Goal: Task Accomplishment & Management: Manage account settings

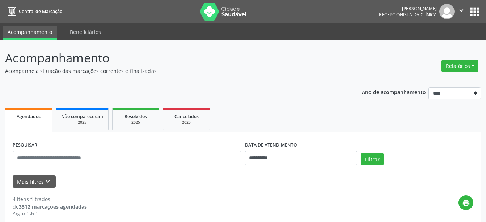
click at [474, 64] on button "Relatórios" at bounding box center [459, 66] width 37 height 12
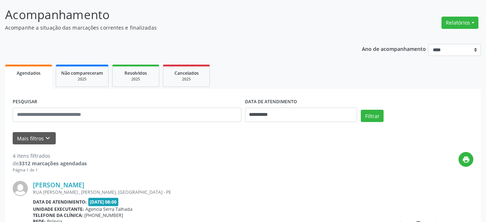
scroll to position [74, 0]
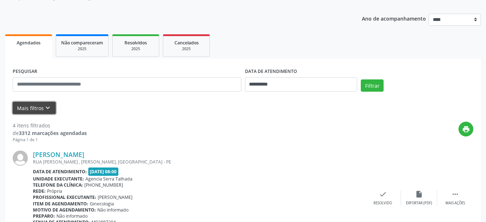
click at [50, 109] on icon "keyboard_arrow_down" at bounding box center [48, 108] width 8 height 8
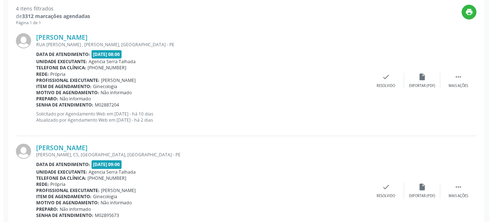
scroll to position [259, 0]
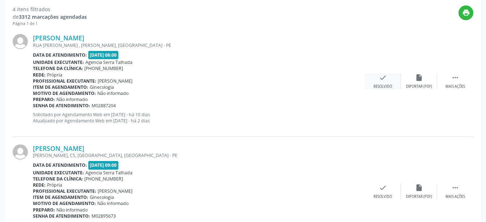
click at [380, 84] on div "check Resolvido" at bounding box center [383, 82] width 36 height 16
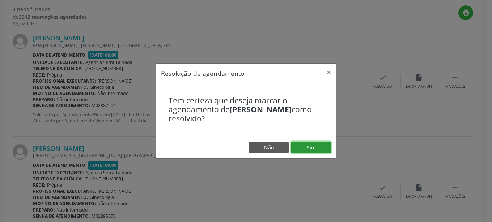
click at [312, 147] on button "Sim" at bounding box center [311, 148] width 40 height 12
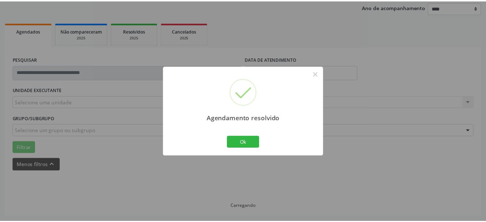
scroll to position [86, 0]
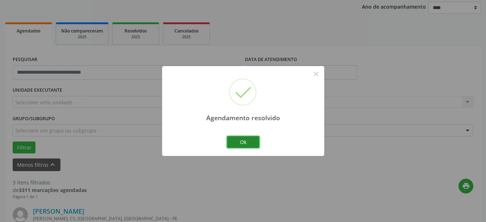
click at [246, 142] on button "Ok" at bounding box center [243, 142] width 33 height 12
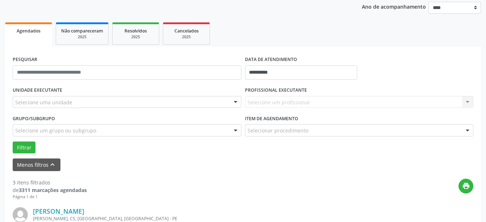
scroll to position [196, 0]
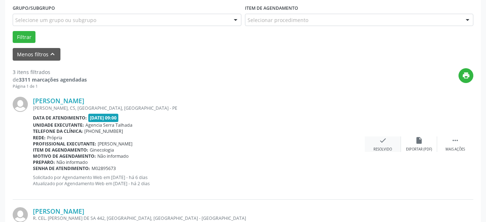
click at [378, 148] on div "Resolvido" at bounding box center [382, 149] width 18 height 5
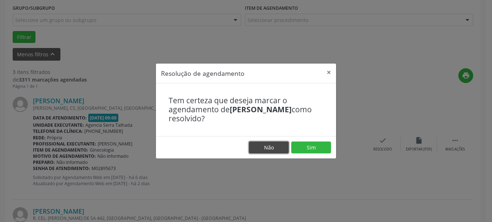
click at [271, 144] on button "Não" at bounding box center [269, 148] width 40 height 12
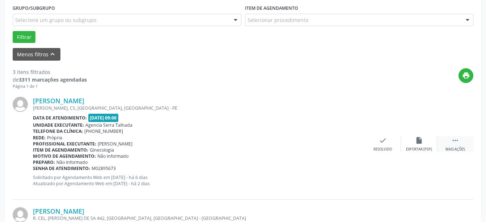
click at [453, 145] on icon "" at bounding box center [455, 141] width 8 height 8
click at [421, 148] on div "Não compareceu" at bounding box center [418, 149] width 31 height 5
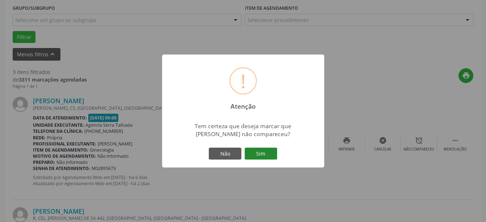
click at [264, 153] on button "Sim" at bounding box center [260, 154] width 33 height 12
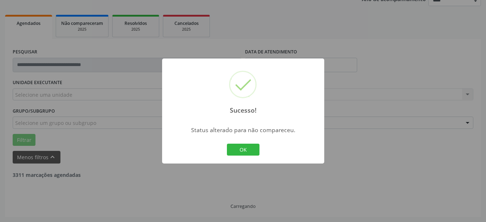
scroll to position [93, 0]
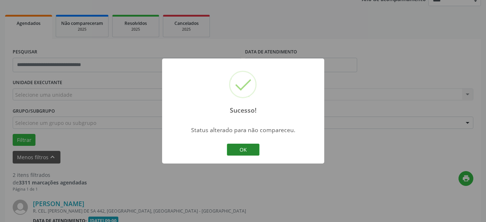
click at [246, 150] on button "OK" at bounding box center [243, 150] width 33 height 12
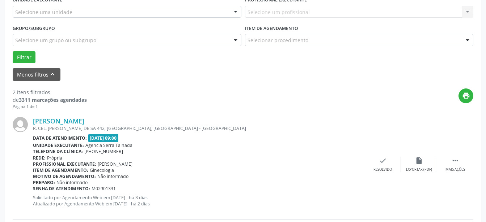
scroll to position [204, 0]
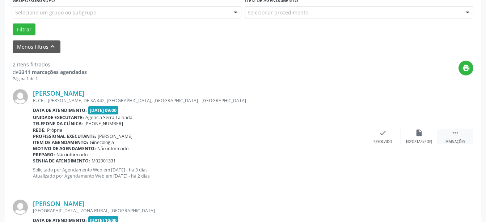
click at [457, 137] on icon "" at bounding box center [455, 133] width 8 height 8
click at [414, 138] on div "alarm_off Não compareceu" at bounding box center [419, 137] width 36 height 16
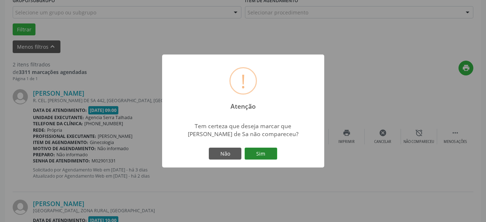
click at [267, 153] on button "Sim" at bounding box center [260, 154] width 33 height 12
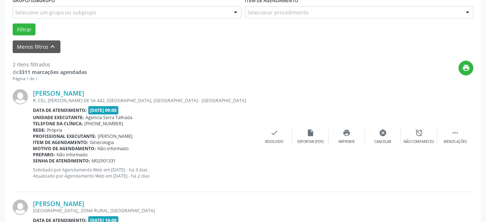
scroll to position [93, 0]
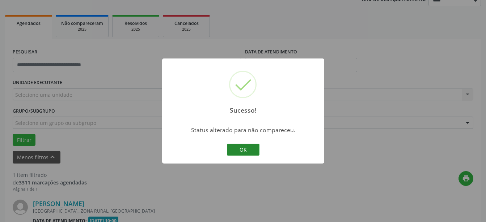
click at [252, 150] on button "OK" at bounding box center [243, 150] width 33 height 12
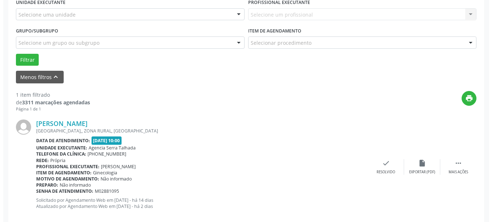
scroll to position [186, 0]
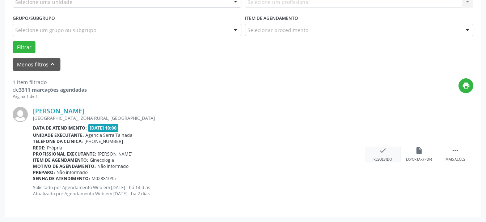
click at [382, 155] on icon "check" at bounding box center [383, 151] width 8 height 8
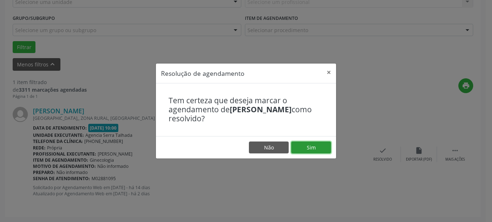
click at [309, 149] on button "Sim" at bounding box center [311, 148] width 40 height 12
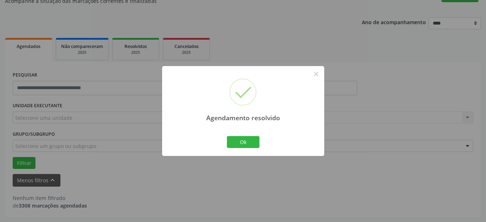
scroll to position [70, 0]
click at [249, 141] on button "Ok" at bounding box center [243, 142] width 33 height 12
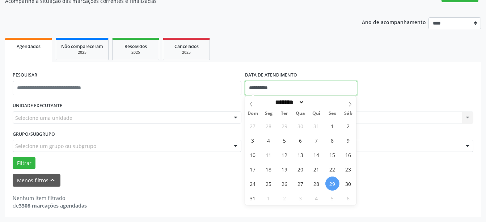
click at [291, 84] on input "**********" at bounding box center [301, 88] width 112 height 14
click at [318, 187] on span "28" at bounding box center [316, 184] width 14 height 14
type input "**********"
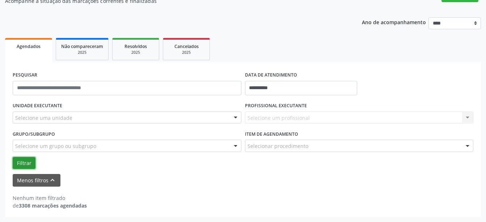
click at [26, 163] on button "Filtrar" at bounding box center [24, 163] width 23 height 12
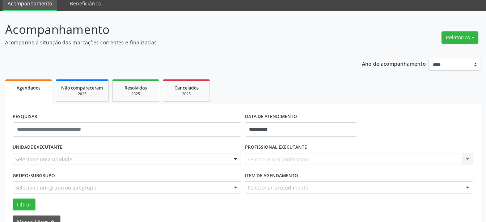
scroll to position [37, 0]
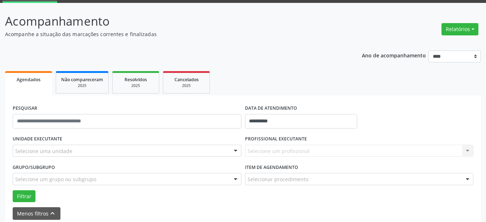
click at [271, 150] on div "Selecione um profissional Nenhum resultado encontrado para: " " Não há nenhuma …" at bounding box center [359, 151] width 229 height 12
click at [469, 151] on div "Selecione um profissional Nenhum resultado encontrado para: " " Não há nenhuma …" at bounding box center [359, 151] width 229 height 12
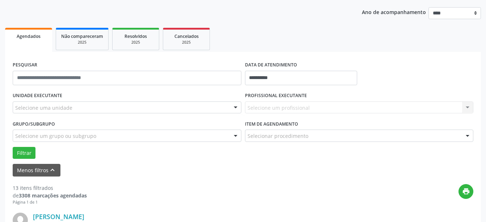
scroll to position [111, 0]
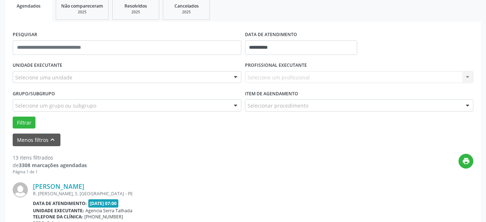
click at [101, 79] on div "Selecione uma unidade" at bounding box center [127, 77] width 229 height 12
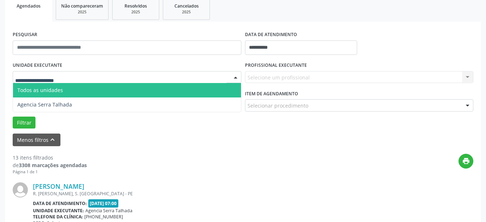
click at [80, 91] on span "Todos as unidades" at bounding box center [127, 90] width 228 height 14
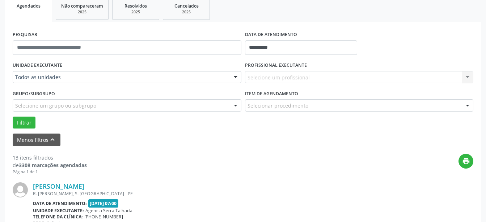
click at [293, 78] on div "Selecione um profissional Nenhum resultado encontrado para: " " Não há nenhuma …" at bounding box center [359, 77] width 229 height 12
click at [361, 106] on div "Selecionar procedimento" at bounding box center [359, 105] width 229 height 12
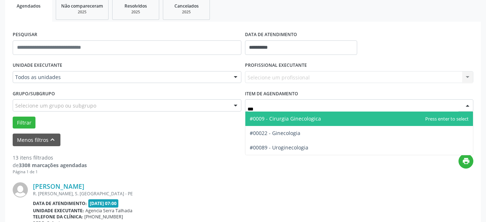
type input "****"
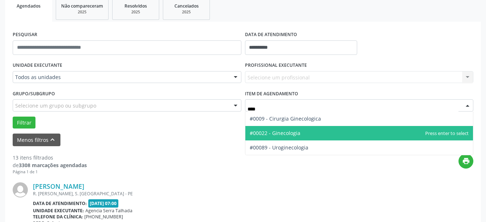
click at [331, 130] on span "#00022 - Ginecologia" at bounding box center [359, 133] width 228 height 14
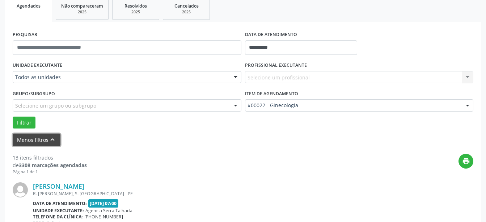
click at [34, 139] on button "Menos filtros keyboard_arrow_up" at bounding box center [37, 140] width 48 height 13
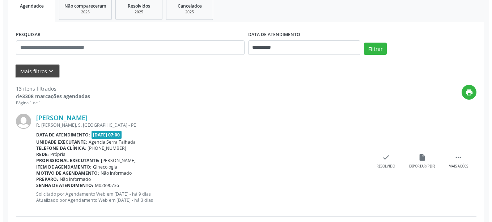
scroll to position [221, 0]
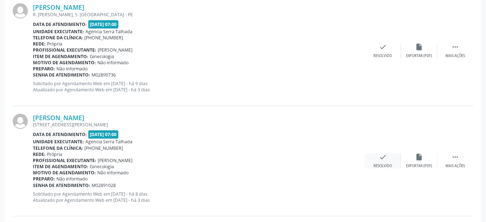
click at [383, 161] on icon "check" at bounding box center [383, 157] width 8 height 8
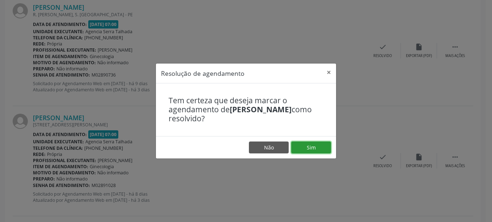
click at [295, 150] on button "Sim" at bounding box center [311, 148] width 40 height 12
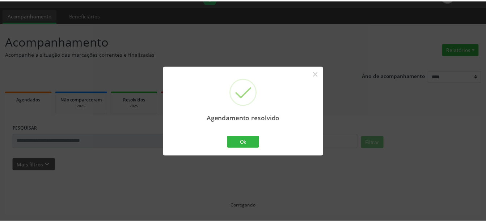
scroll to position [17, 0]
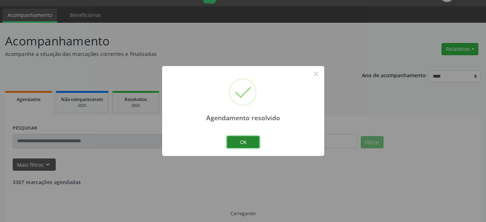
click at [241, 144] on button "Ok" at bounding box center [243, 142] width 33 height 12
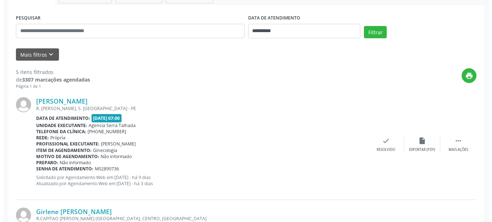
scroll to position [128, 0]
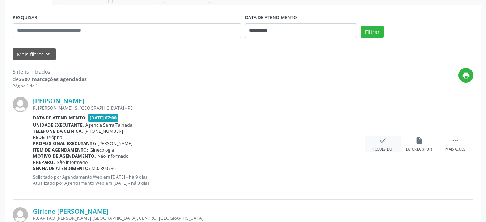
click at [376, 141] on div "check Resolvido" at bounding box center [383, 145] width 36 height 16
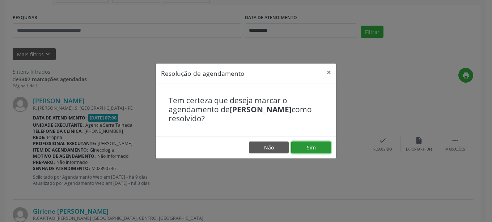
click at [303, 145] on button "Sim" at bounding box center [311, 148] width 40 height 12
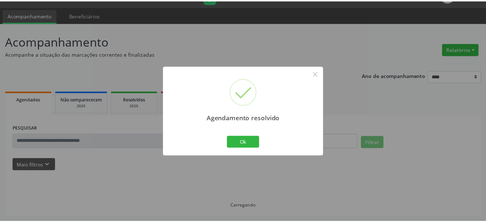
scroll to position [17, 0]
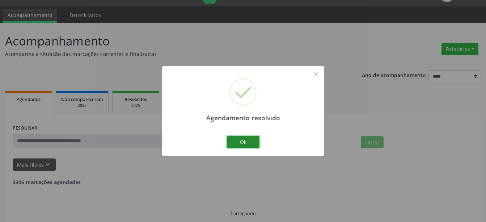
click at [248, 144] on button "Ok" at bounding box center [243, 142] width 33 height 12
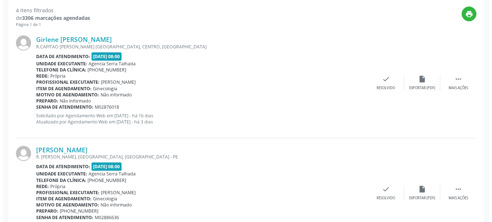
scroll to position [201, 0]
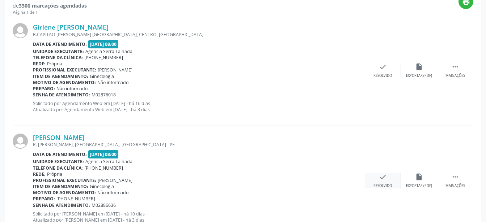
click at [384, 183] on div "check Resolvido" at bounding box center [383, 181] width 36 height 16
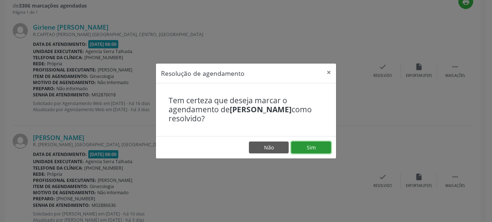
click at [316, 149] on button "Sim" at bounding box center [311, 148] width 40 height 12
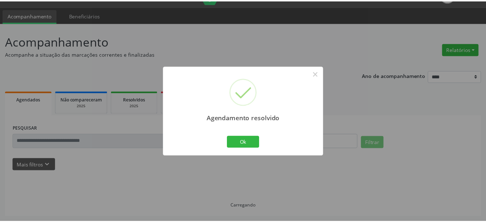
scroll to position [17, 0]
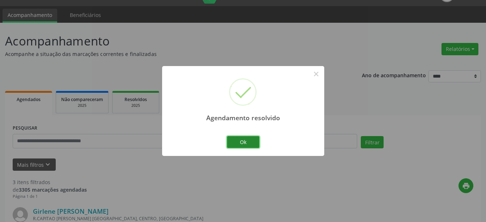
click at [239, 144] on button "Ok" at bounding box center [243, 142] width 33 height 12
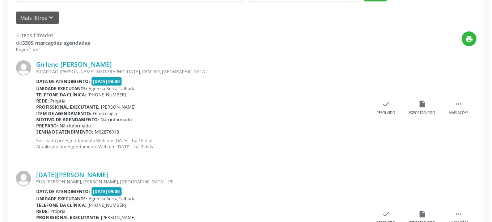
scroll to position [165, 0]
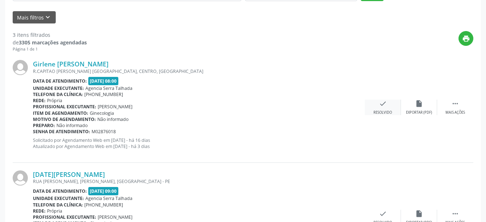
click at [383, 104] on icon "check" at bounding box center [383, 104] width 8 height 8
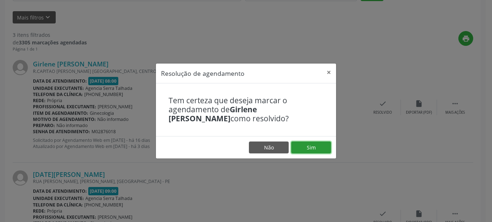
click at [307, 146] on button "Sim" at bounding box center [311, 148] width 40 height 12
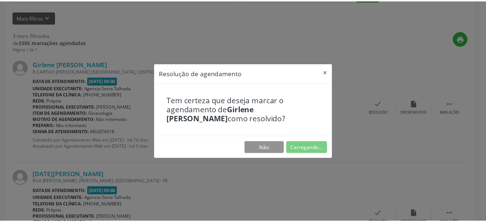
scroll to position [17, 0]
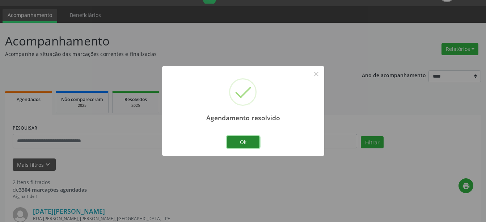
click at [244, 143] on button "Ok" at bounding box center [243, 142] width 33 height 12
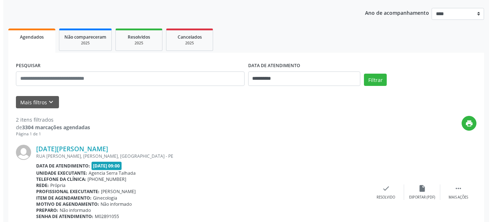
scroll to position [165, 0]
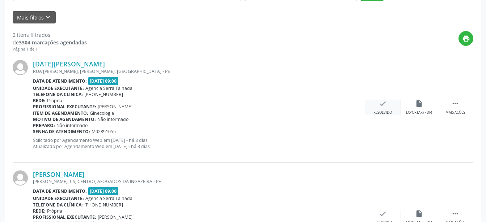
click at [374, 108] on div "check Resolvido" at bounding box center [383, 108] width 36 height 16
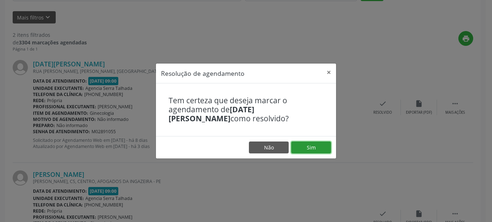
click at [297, 148] on button "Sim" at bounding box center [311, 148] width 40 height 12
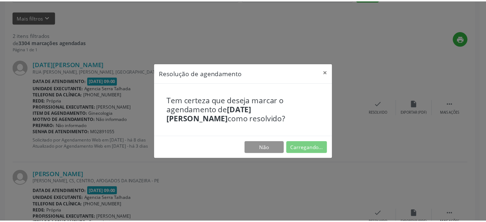
scroll to position [17, 0]
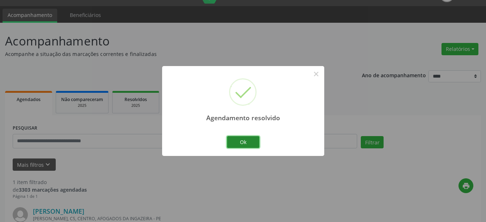
click at [245, 144] on button "Ok" at bounding box center [243, 142] width 33 height 12
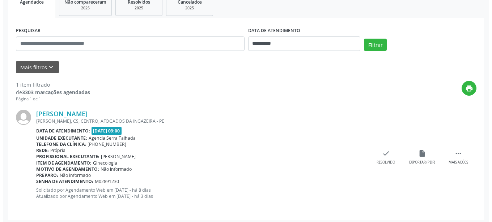
scroll to position [118, 0]
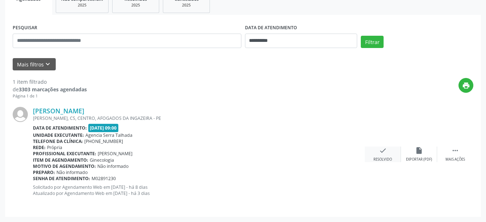
click at [382, 157] on div "check Resolvido" at bounding box center [383, 155] width 36 height 16
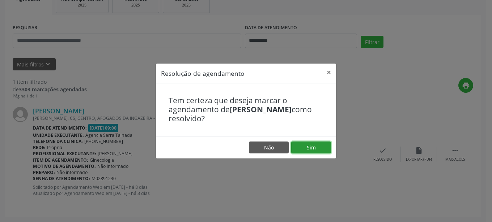
click at [310, 148] on button "Sim" at bounding box center [311, 148] width 40 height 12
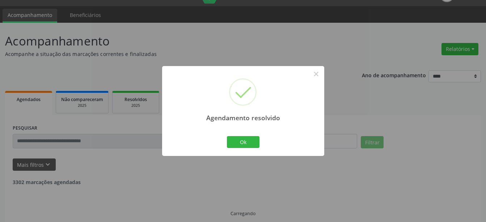
scroll to position [1, 0]
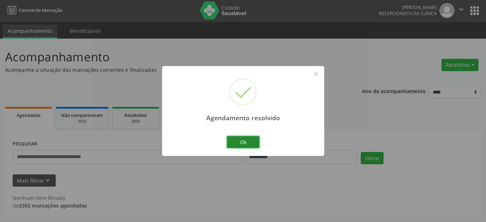
click at [239, 145] on button "Ok" at bounding box center [243, 142] width 33 height 12
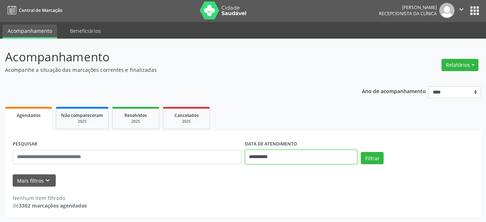
click at [294, 155] on input "**********" at bounding box center [301, 157] width 112 height 14
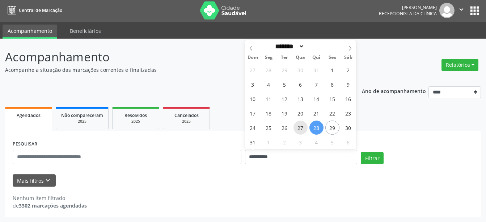
click at [302, 128] on span "27" at bounding box center [300, 128] width 14 height 14
type input "**********"
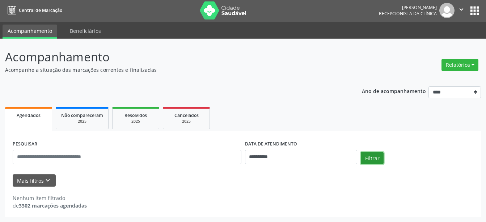
click at [377, 160] on button "Filtrar" at bounding box center [372, 158] width 23 height 12
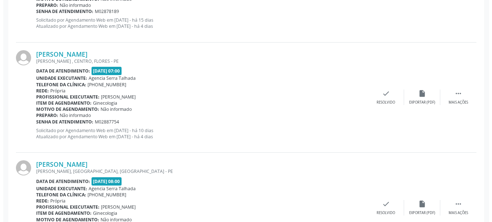
scroll to position [333, 0]
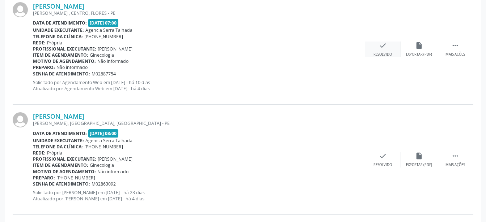
click at [383, 50] on icon "check" at bounding box center [383, 46] width 8 height 8
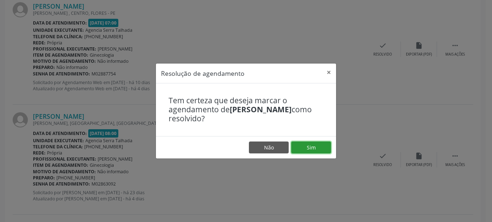
click at [320, 144] on button "Sim" at bounding box center [311, 148] width 40 height 12
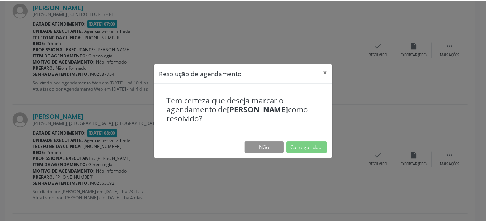
scroll to position [17, 0]
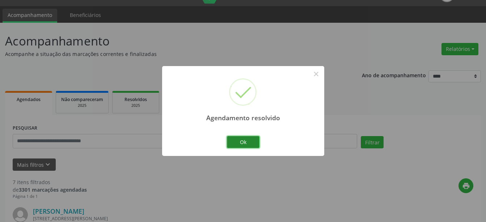
click at [253, 141] on button "Ok" at bounding box center [243, 142] width 33 height 12
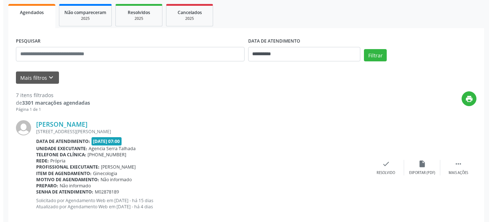
scroll to position [128, 0]
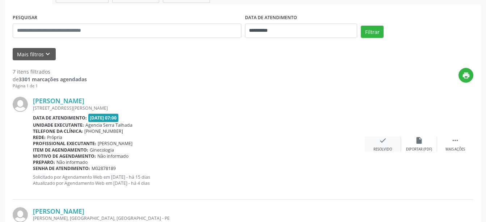
click at [381, 147] on div "Resolvido" at bounding box center [382, 149] width 18 height 5
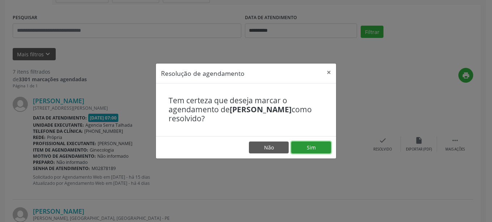
click at [300, 146] on button "Sim" at bounding box center [311, 148] width 40 height 12
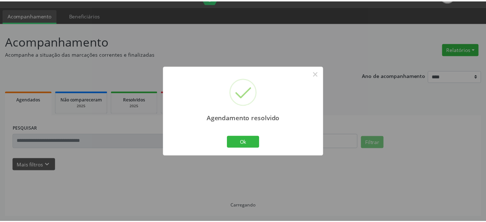
scroll to position [17, 0]
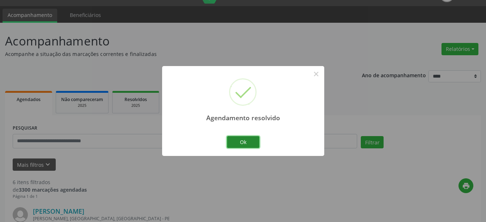
click at [247, 141] on button "Ok" at bounding box center [243, 142] width 33 height 12
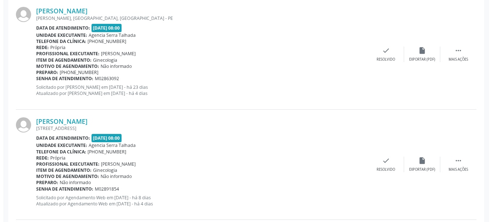
scroll to position [238, 0]
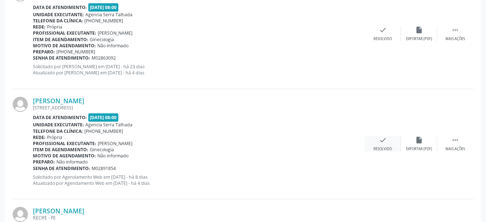
click at [382, 147] on div "check Resolvido" at bounding box center [383, 144] width 36 height 16
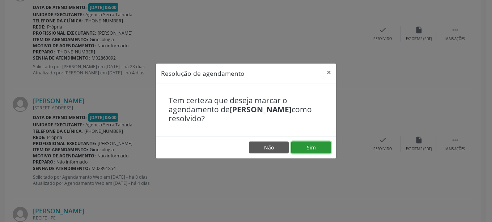
click at [318, 148] on button "Sim" at bounding box center [311, 148] width 40 height 12
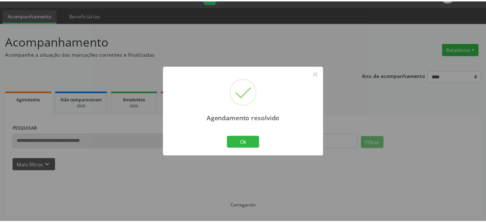
scroll to position [17, 0]
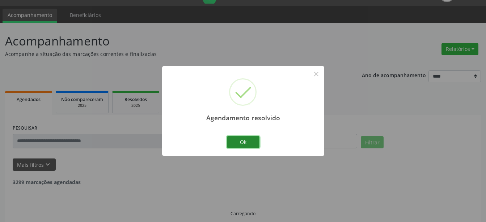
click at [248, 143] on button "Ok" at bounding box center [243, 142] width 33 height 12
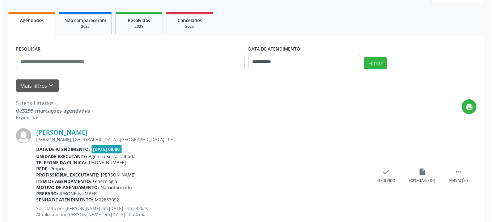
scroll to position [128, 0]
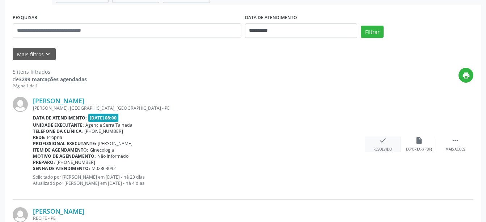
click at [382, 142] on icon "check" at bounding box center [383, 141] width 8 height 8
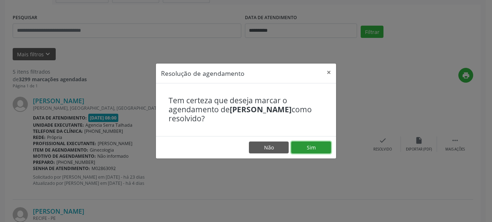
click at [310, 146] on button "Sim" at bounding box center [311, 148] width 40 height 12
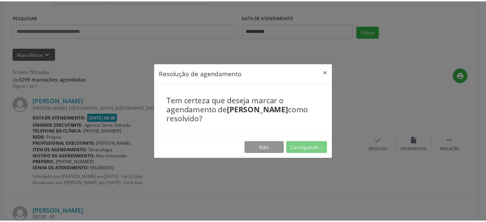
scroll to position [17, 0]
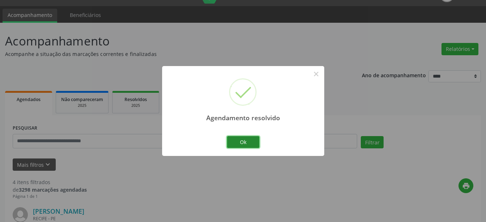
click at [242, 142] on button "Ok" at bounding box center [243, 142] width 33 height 12
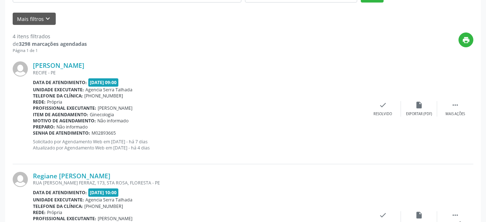
scroll to position [165, 0]
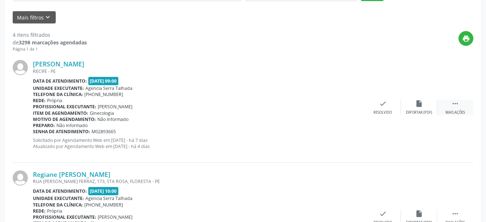
click at [454, 108] on icon "" at bounding box center [455, 104] width 8 height 8
click at [411, 112] on div "Não compareceu" at bounding box center [418, 112] width 31 height 5
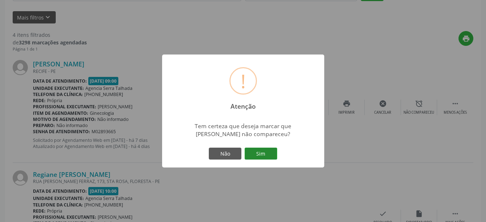
click at [263, 155] on button "Sim" at bounding box center [260, 154] width 33 height 12
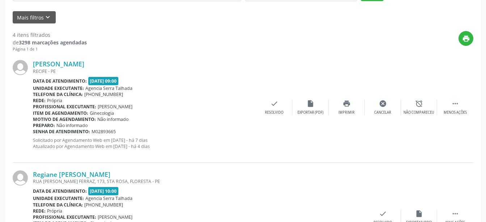
scroll to position [25, 0]
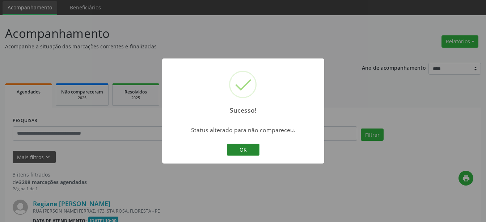
click at [252, 150] on button "OK" at bounding box center [243, 150] width 33 height 12
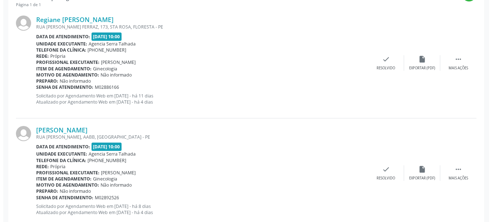
scroll to position [283, 0]
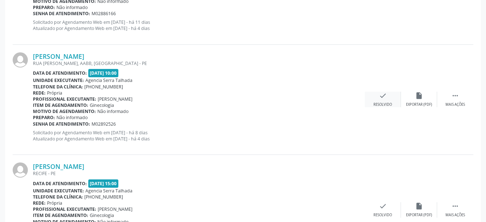
click at [385, 99] on icon "check" at bounding box center [383, 96] width 8 height 8
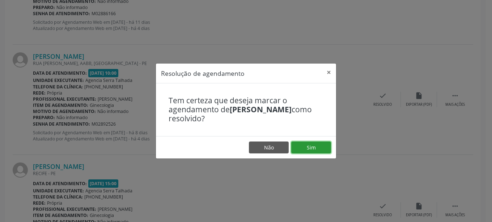
click at [323, 149] on button "Sim" at bounding box center [311, 148] width 40 height 12
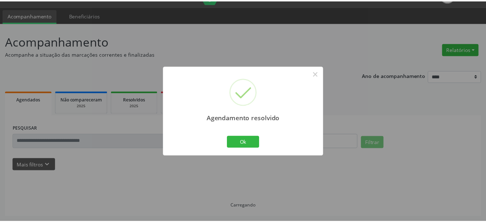
scroll to position [17, 0]
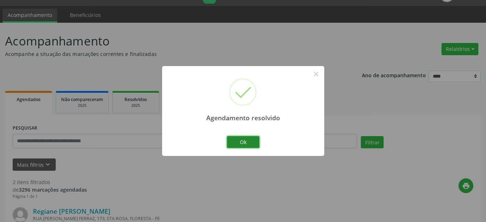
click at [241, 143] on button "Ok" at bounding box center [243, 142] width 33 height 12
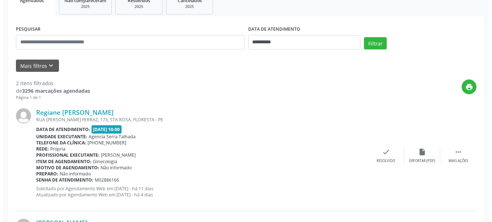
scroll to position [128, 0]
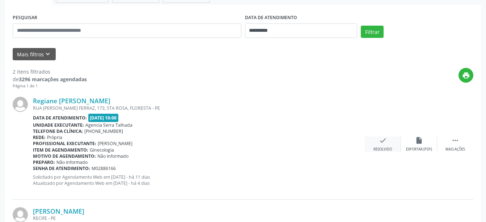
click at [379, 144] on icon "check" at bounding box center [383, 141] width 8 height 8
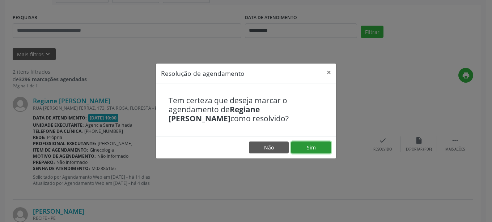
click at [308, 145] on button "Sim" at bounding box center [311, 148] width 40 height 12
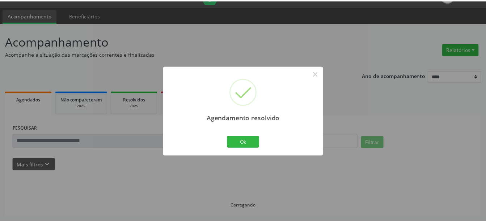
scroll to position [17, 0]
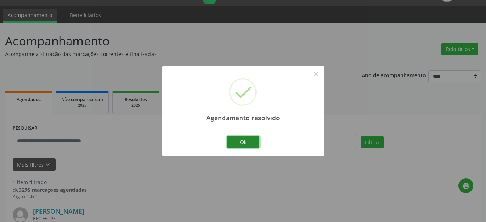
click at [241, 139] on button "Ok" at bounding box center [243, 142] width 33 height 12
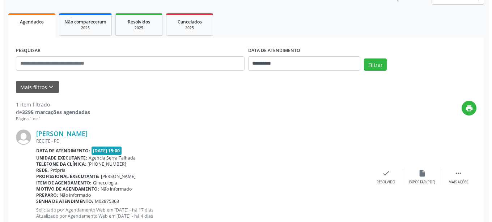
scroll to position [118, 0]
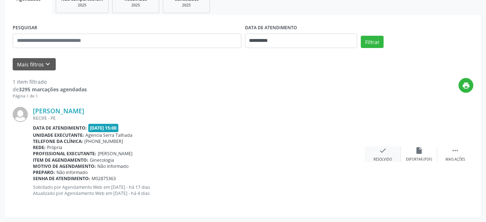
click at [396, 157] on div "check Resolvido" at bounding box center [383, 155] width 36 height 16
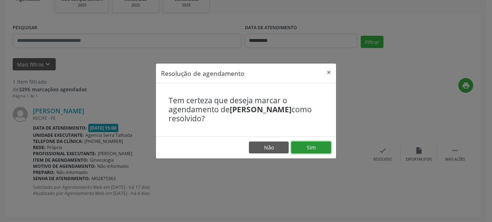
click at [324, 148] on button "Sim" at bounding box center [311, 148] width 40 height 12
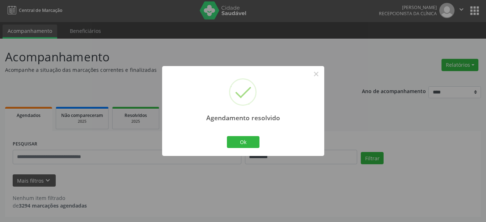
scroll to position [1, 0]
click at [234, 142] on button "Ok" at bounding box center [243, 142] width 33 height 12
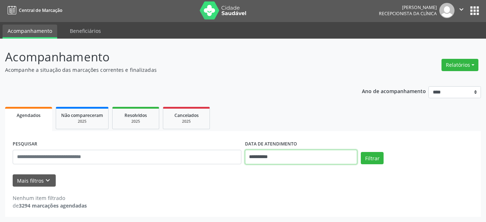
click at [267, 156] on input "**********" at bounding box center [301, 157] width 112 height 14
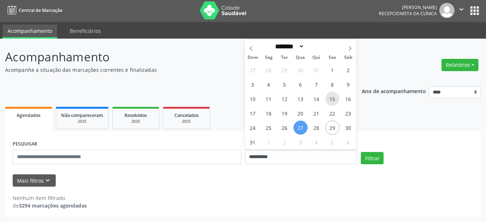
click at [333, 99] on span "15" at bounding box center [332, 99] width 14 height 14
type input "**********"
click at [329, 99] on span "15" at bounding box center [332, 99] width 14 height 14
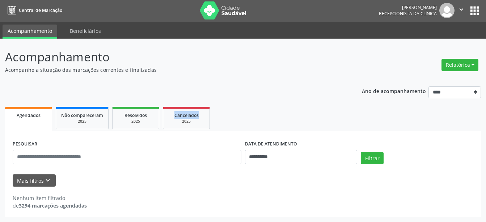
click at [329, 99] on div "**********" at bounding box center [243, 149] width 476 height 136
click at [378, 157] on button "Filtrar" at bounding box center [372, 158] width 23 height 12
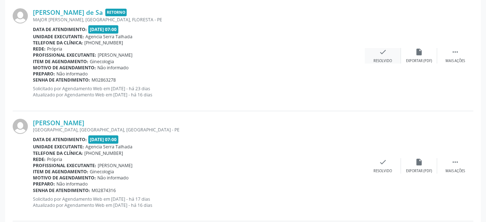
scroll to position [222, 0]
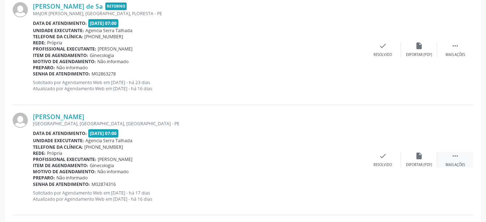
click at [460, 165] on div "Mais ações" at bounding box center [455, 165] width 20 height 5
click at [420, 166] on div "Não compareceu" at bounding box center [418, 165] width 31 height 5
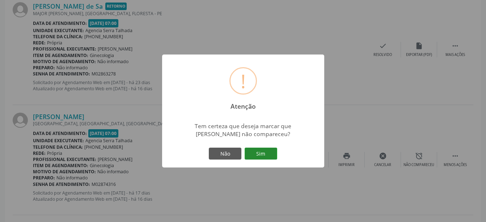
click at [264, 153] on button "Sim" at bounding box center [260, 154] width 33 height 12
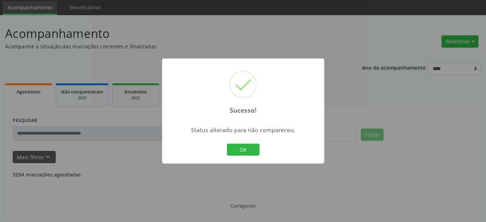
scroll to position [25, 0]
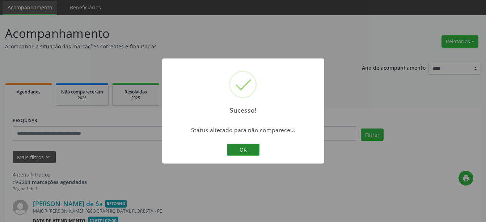
click at [254, 153] on button "OK" at bounding box center [243, 150] width 33 height 12
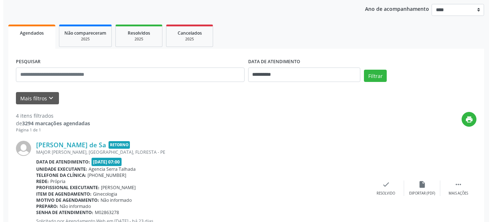
scroll to position [135, 0]
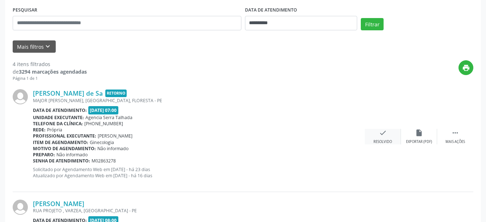
click at [384, 139] on div "check Resolvido" at bounding box center [383, 137] width 36 height 16
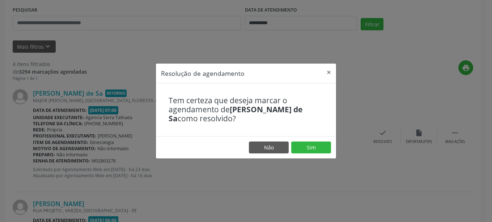
click at [312, 141] on footer "Não Sim" at bounding box center [246, 147] width 180 height 23
click at [313, 147] on button "Sim" at bounding box center [311, 148] width 40 height 12
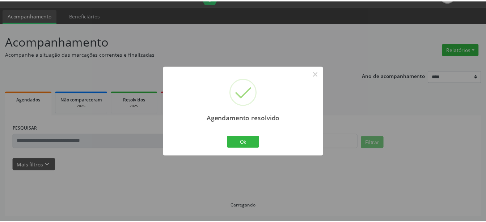
scroll to position [17, 0]
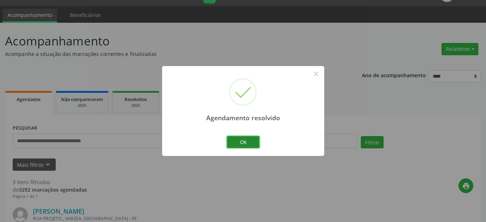
click at [247, 144] on button "Ok" at bounding box center [243, 142] width 33 height 12
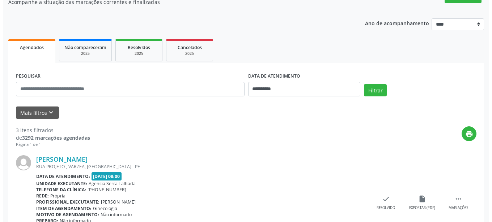
scroll to position [128, 0]
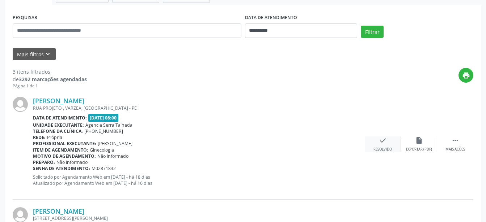
click at [379, 147] on div "Resolvido" at bounding box center [382, 149] width 18 height 5
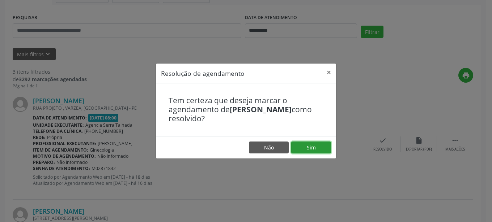
click at [323, 148] on button "Sim" at bounding box center [311, 148] width 40 height 12
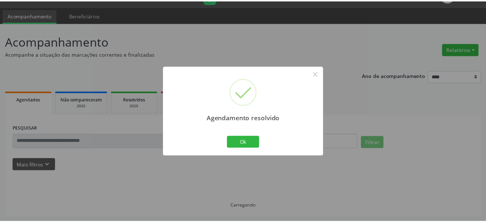
scroll to position [17, 0]
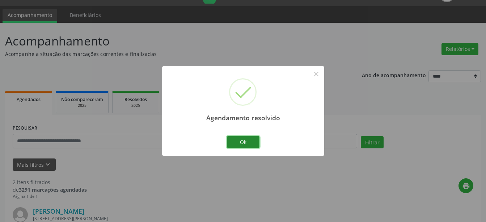
click at [235, 141] on button "Ok" at bounding box center [243, 142] width 33 height 12
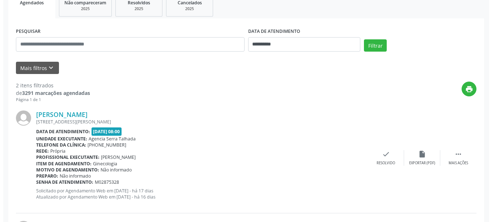
scroll to position [128, 0]
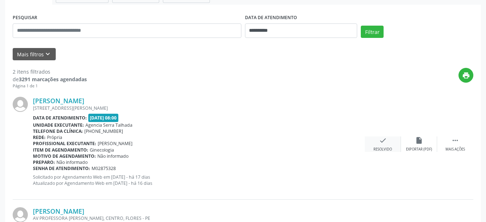
click at [378, 146] on div "check Resolvido" at bounding box center [383, 145] width 36 height 16
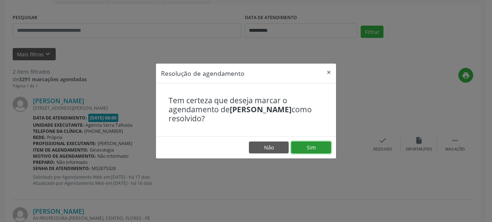
click at [313, 148] on button "Sim" at bounding box center [311, 148] width 40 height 12
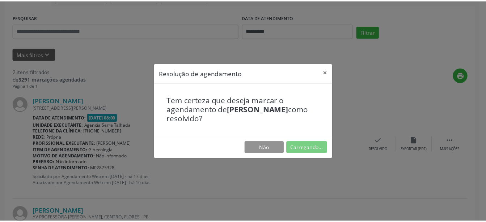
scroll to position [17, 0]
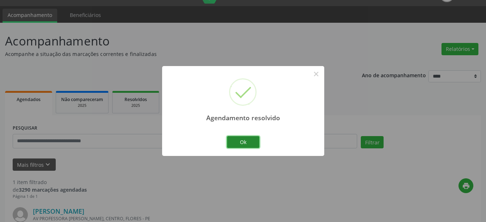
click at [251, 141] on button "Ok" at bounding box center [243, 142] width 33 height 12
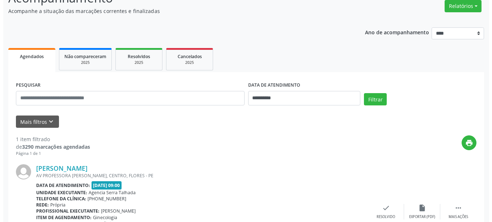
scroll to position [118, 0]
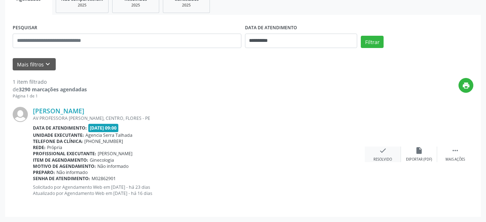
click at [385, 159] on div "Resolvido" at bounding box center [382, 159] width 18 height 5
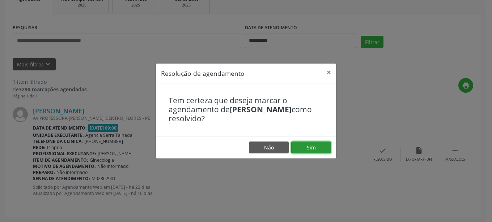
click at [320, 150] on button "Sim" at bounding box center [311, 148] width 40 height 12
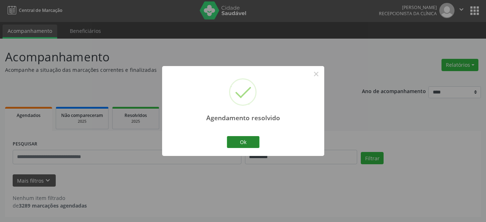
scroll to position [1, 0]
click at [244, 140] on button "Ok" at bounding box center [243, 142] width 33 height 12
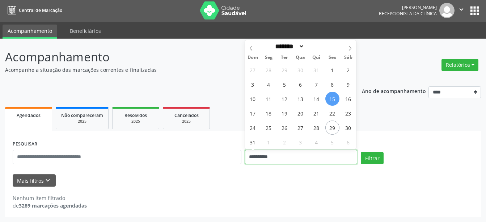
click at [314, 154] on input "**********" at bounding box center [301, 157] width 112 height 14
click at [320, 99] on span "14" at bounding box center [316, 99] width 14 height 14
type input "**********"
click at [320, 99] on span "14" at bounding box center [316, 99] width 14 height 14
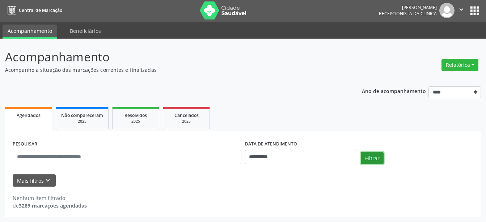
click at [363, 160] on button "Filtrar" at bounding box center [372, 158] width 23 height 12
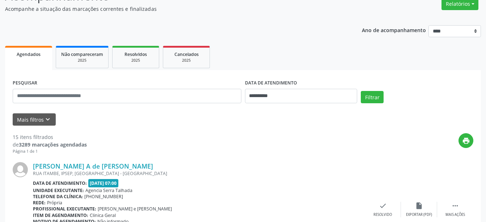
scroll to position [75, 0]
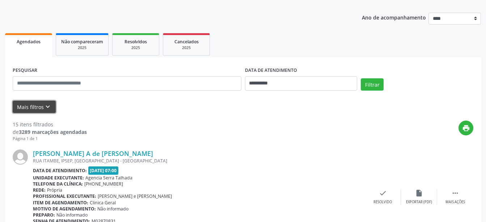
click at [47, 106] on icon "keyboard_arrow_down" at bounding box center [48, 107] width 8 height 8
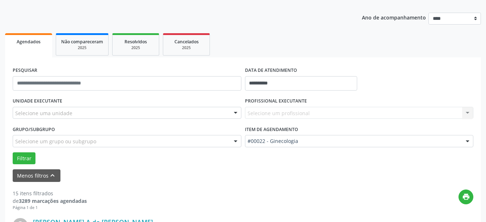
click at [182, 115] on div "Selecione uma unidade" at bounding box center [127, 113] width 229 height 12
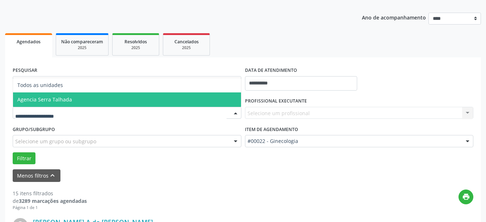
click at [175, 99] on span "Agencia Serra Talhada" at bounding box center [127, 100] width 228 height 14
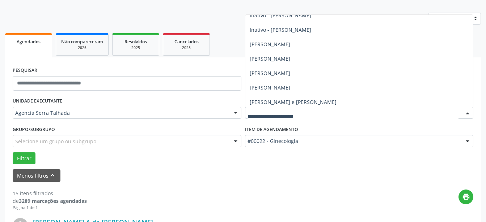
scroll to position [96, 0]
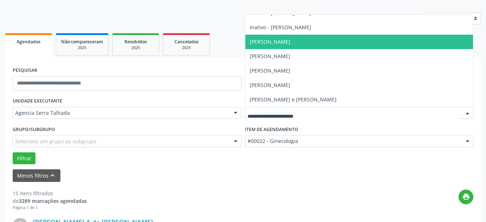
click at [270, 43] on span "[PERSON_NAME]" at bounding box center [270, 41] width 41 height 7
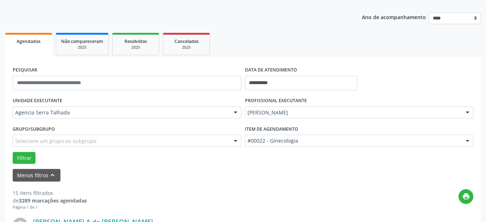
scroll to position [75, 0]
click at [25, 158] on button "Filtrar" at bounding box center [24, 159] width 23 height 12
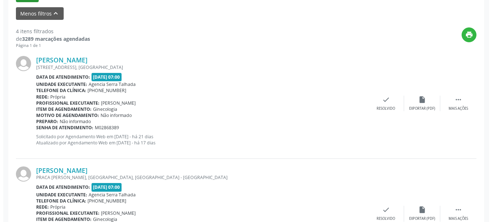
scroll to position [296, 0]
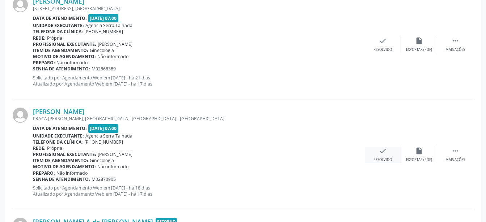
click at [386, 155] on icon "check" at bounding box center [383, 151] width 8 height 8
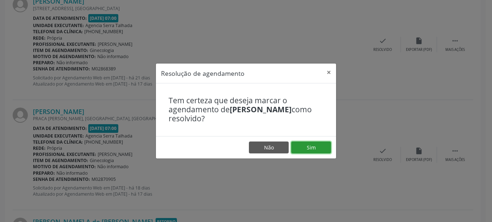
click at [298, 145] on button "Sim" at bounding box center [311, 148] width 40 height 12
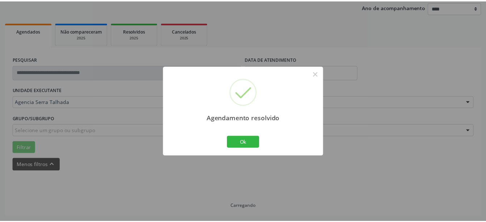
scroll to position [86, 0]
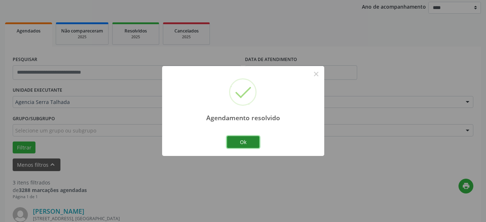
click at [249, 143] on button "Ok" at bounding box center [243, 142] width 33 height 12
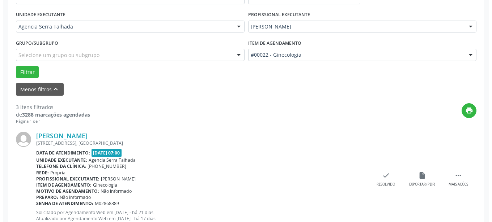
scroll to position [196, 0]
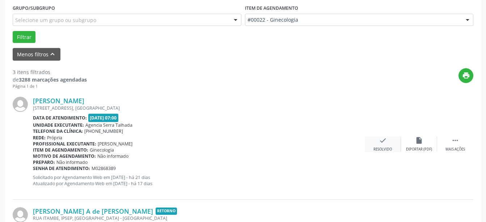
click at [387, 147] on div "check Resolvido" at bounding box center [383, 145] width 36 height 16
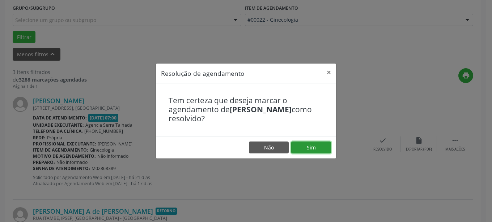
click at [318, 148] on button "Sim" at bounding box center [311, 148] width 40 height 12
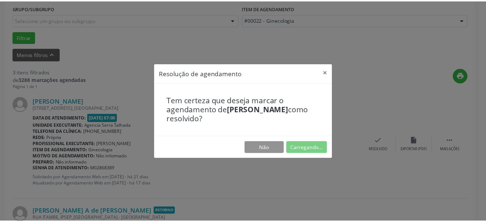
scroll to position [86, 0]
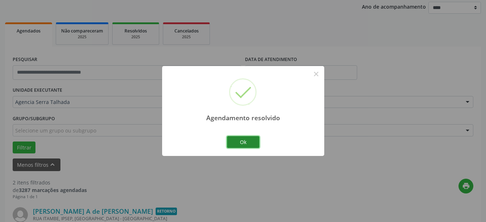
click at [246, 142] on button "Ok" at bounding box center [243, 142] width 33 height 12
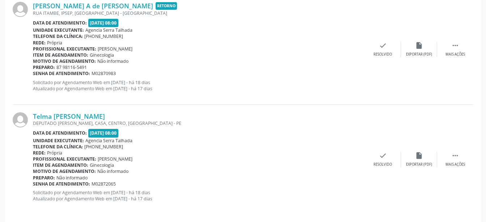
scroll to position [297, 0]
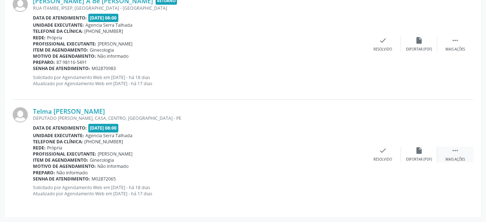
click at [447, 153] on div " Mais ações" at bounding box center [455, 155] width 36 height 16
click at [415, 158] on div "Não compareceu" at bounding box center [418, 159] width 31 height 5
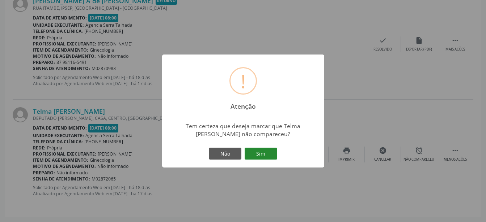
click at [266, 154] on button "Sim" at bounding box center [260, 154] width 33 height 12
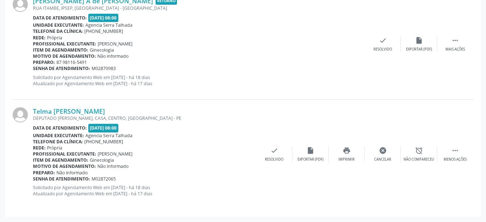
scroll to position [93, 0]
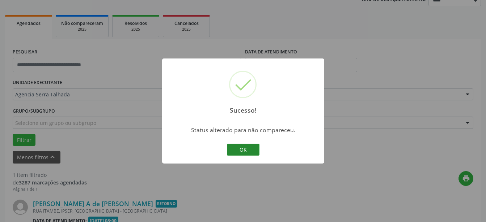
click at [255, 151] on button "OK" at bounding box center [243, 150] width 33 height 12
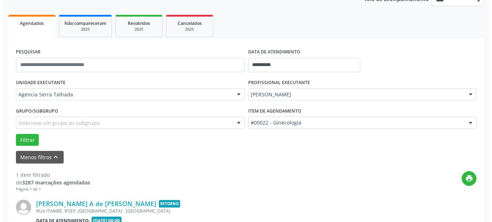
scroll to position [186, 0]
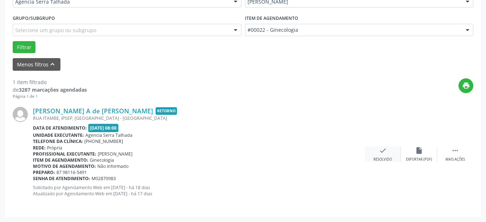
click at [383, 158] on div "Resolvido" at bounding box center [382, 159] width 18 height 5
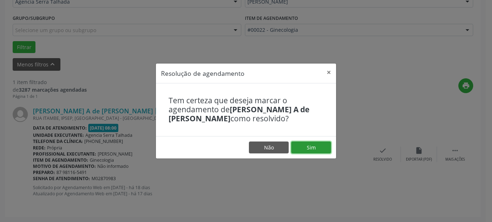
click at [322, 149] on button "Sim" at bounding box center [311, 148] width 40 height 12
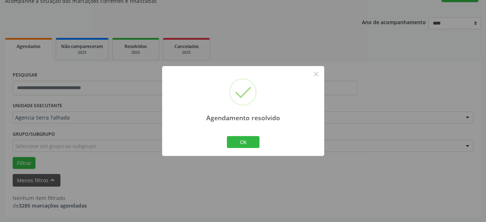
scroll to position [70, 0]
click at [251, 146] on button "Ok" at bounding box center [243, 142] width 33 height 12
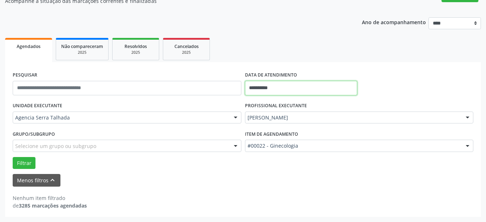
click at [303, 84] on input "**********" at bounding box center [301, 88] width 112 height 14
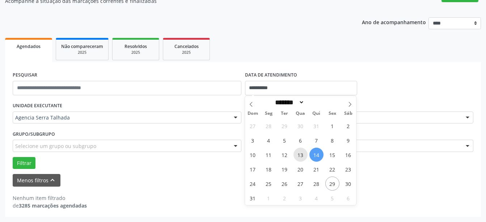
click at [303, 155] on span "13" at bounding box center [300, 155] width 14 height 14
type input "**********"
click at [303, 155] on span "13" at bounding box center [300, 155] width 14 height 14
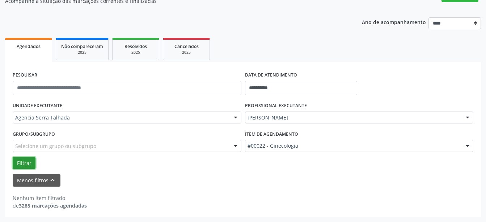
click at [20, 160] on button "Filtrar" at bounding box center [24, 163] width 23 height 12
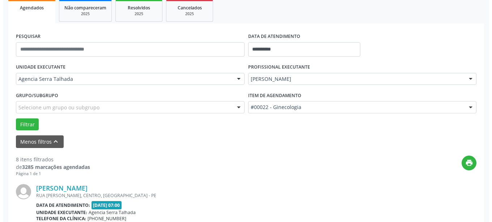
scroll to position [181, 0]
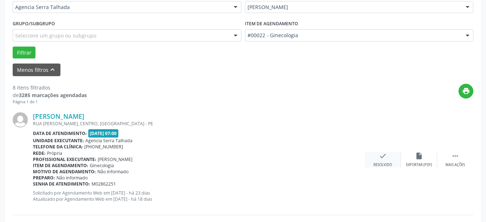
click at [382, 160] on icon "check" at bounding box center [383, 156] width 8 height 8
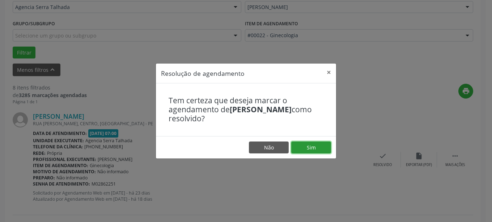
click at [322, 148] on button "Sim" at bounding box center [311, 148] width 40 height 12
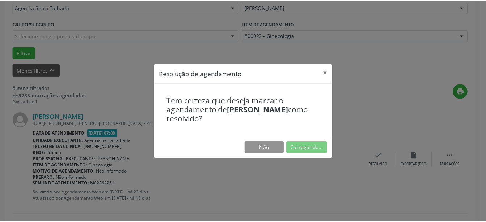
scroll to position [86, 0]
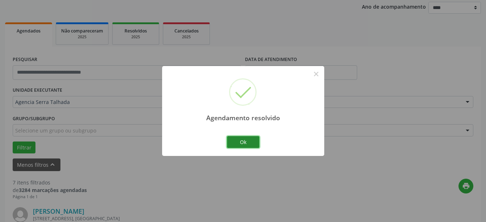
click at [250, 141] on button "Ok" at bounding box center [243, 142] width 33 height 12
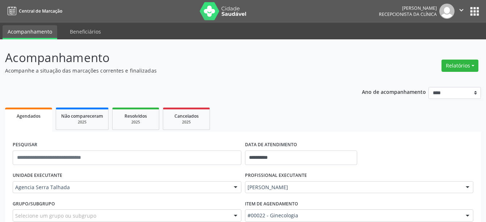
scroll to position [0, 0]
click at [465, 69] on button "Relatórios" at bounding box center [459, 66] width 37 height 12
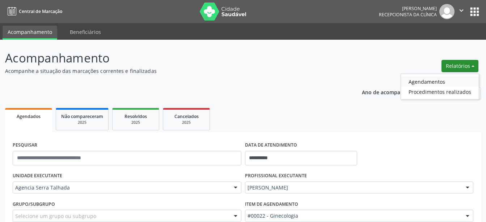
click at [445, 82] on link "Agendamentos" at bounding box center [440, 82] width 78 height 10
select select "*"
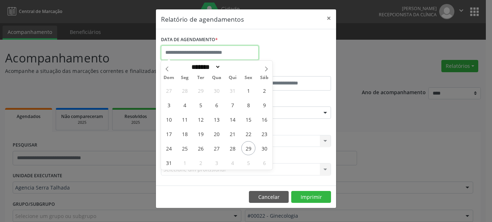
click at [245, 50] on input "text" at bounding box center [210, 53] width 98 height 14
click at [215, 123] on span "13" at bounding box center [216, 119] width 14 height 14
type input "**********"
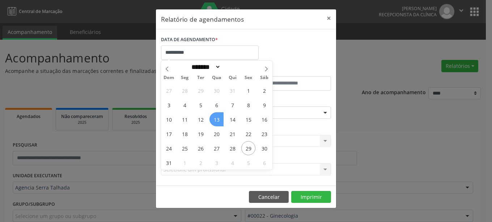
click at [215, 123] on span "13" at bounding box center [216, 119] width 14 height 14
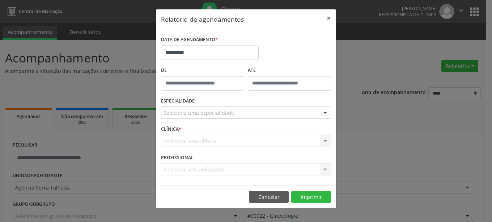
click at [222, 119] on div "Seleciona uma especialidade" at bounding box center [246, 113] width 170 height 12
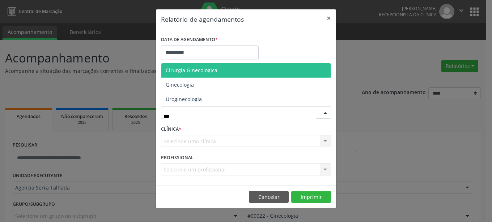
type input "****"
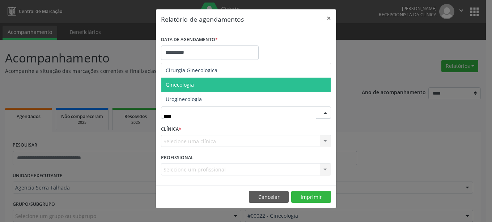
click at [194, 86] on span "Ginecologia" at bounding box center [245, 85] width 169 height 14
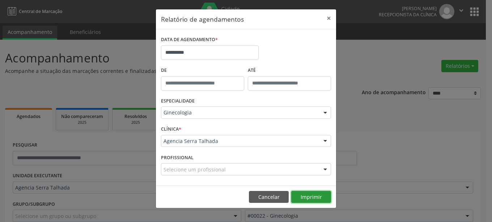
click at [303, 200] on button "Imprimir" at bounding box center [311, 197] width 40 height 12
click at [329, 17] on button "×" at bounding box center [329, 18] width 14 height 18
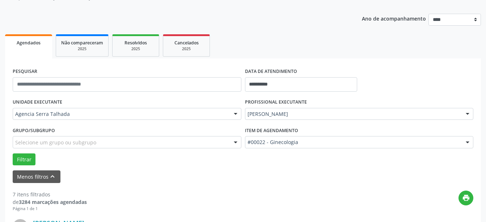
scroll to position [221, 0]
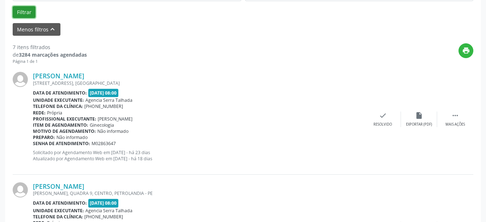
click at [20, 10] on button "Filtrar" at bounding box center [24, 12] width 23 height 12
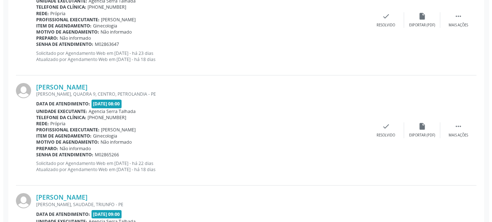
scroll to position [332, 0]
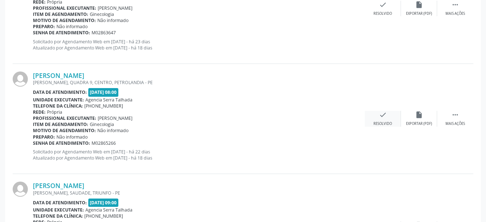
click at [386, 116] on icon "check" at bounding box center [383, 115] width 8 height 8
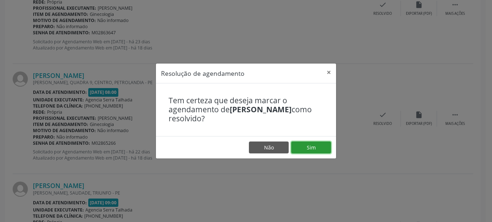
click at [312, 150] on button "Sim" at bounding box center [311, 148] width 40 height 12
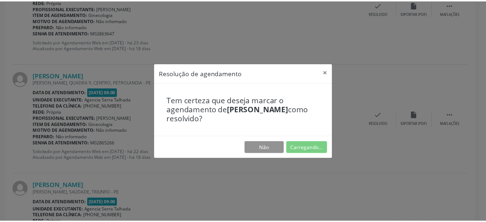
scroll to position [86, 0]
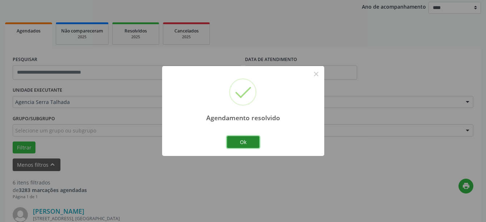
click at [245, 141] on button "Ok" at bounding box center [243, 142] width 33 height 12
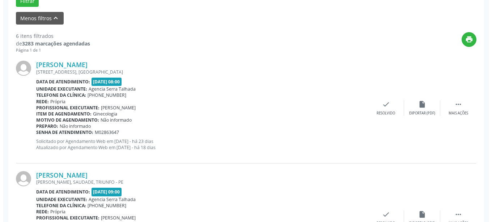
scroll to position [233, 0]
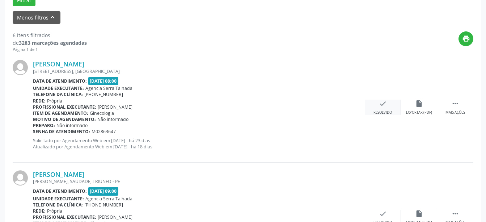
click at [386, 112] on div "Resolvido" at bounding box center [382, 112] width 18 height 5
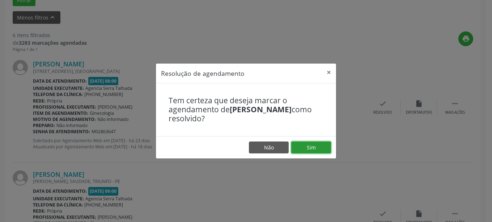
click at [313, 149] on button "Sim" at bounding box center [311, 148] width 40 height 12
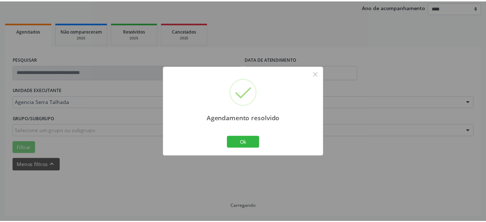
scroll to position [86, 0]
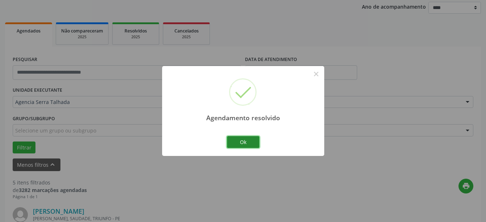
click at [235, 140] on button "Ok" at bounding box center [243, 142] width 33 height 12
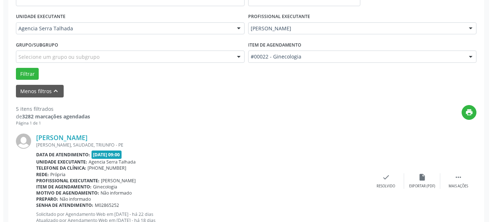
scroll to position [270, 0]
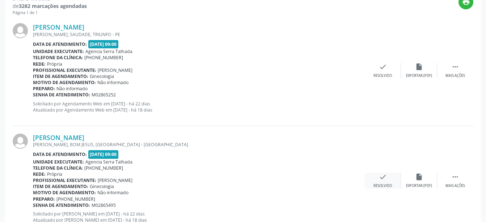
click at [383, 183] on div "check Resolvido" at bounding box center [383, 181] width 36 height 16
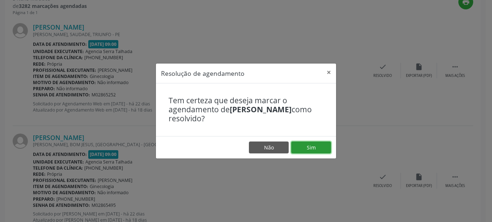
click at [315, 146] on button "Sim" at bounding box center [311, 148] width 40 height 12
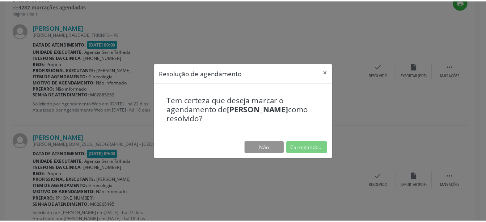
scroll to position [86, 0]
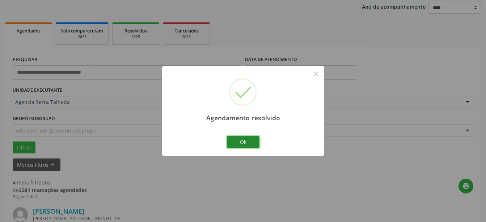
click at [238, 143] on button "Ok" at bounding box center [243, 142] width 33 height 12
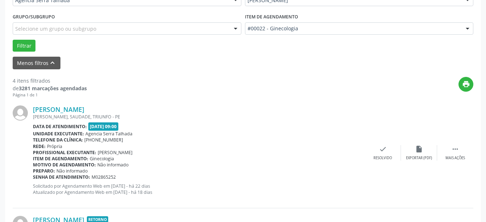
scroll to position [196, 0]
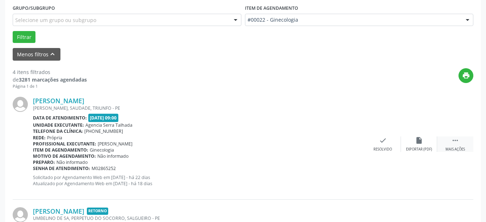
click at [460, 144] on div " Mais ações" at bounding box center [455, 145] width 36 height 16
click at [422, 149] on div "Não compareceu" at bounding box center [418, 149] width 31 height 5
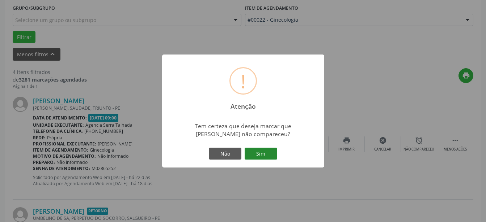
click at [265, 154] on button "Sim" at bounding box center [260, 154] width 33 height 12
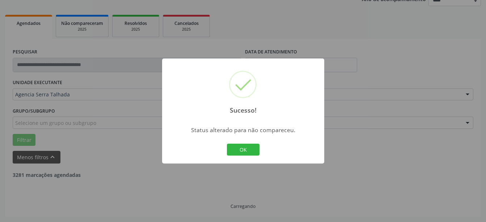
scroll to position [93, 0]
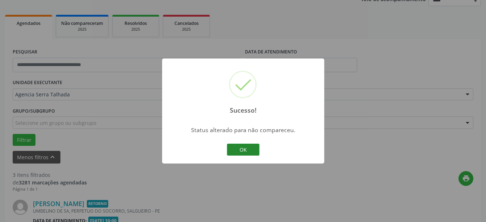
click at [250, 153] on button "OK" at bounding box center [243, 150] width 33 height 12
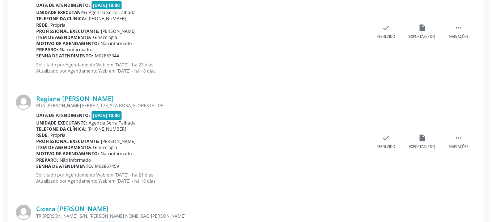
scroll to position [315, 0]
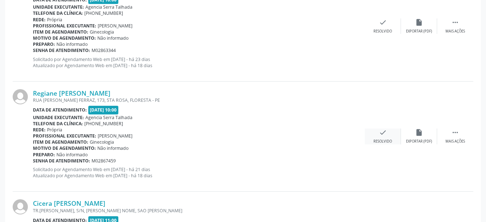
click at [387, 138] on div "check Resolvido" at bounding box center [383, 137] width 36 height 16
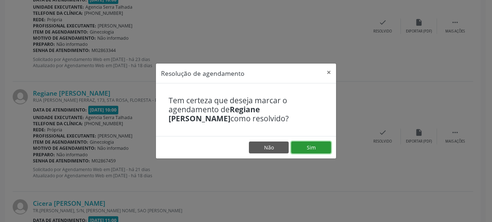
click at [308, 145] on button "Sim" at bounding box center [311, 148] width 40 height 12
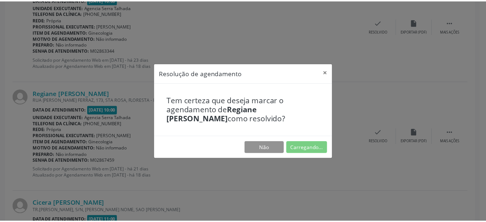
scroll to position [86, 0]
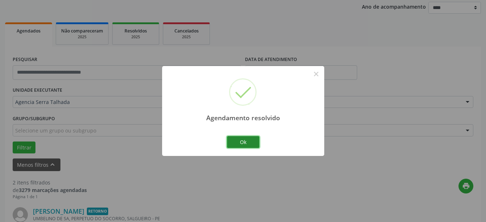
click at [237, 137] on button "Ok" at bounding box center [243, 142] width 33 height 12
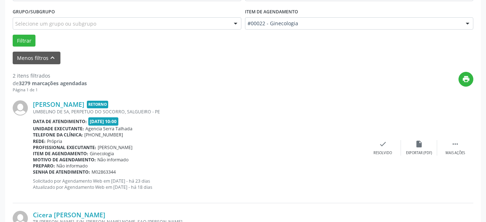
scroll to position [196, 0]
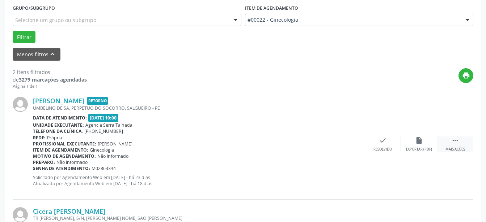
click at [461, 148] on div "Mais ações" at bounding box center [455, 149] width 20 height 5
click at [417, 150] on div "Não compareceu" at bounding box center [418, 149] width 31 height 5
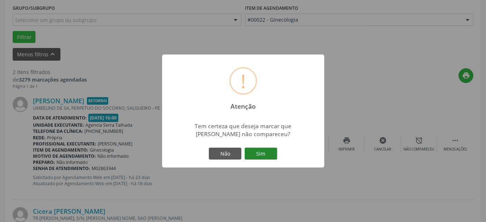
click at [276, 154] on button "Sim" at bounding box center [260, 154] width 33 height 12
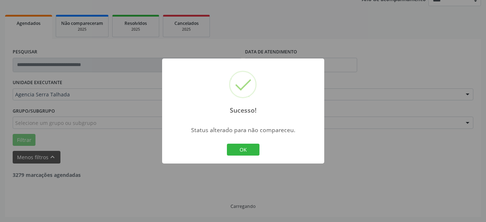
scroll to position [93, 0]
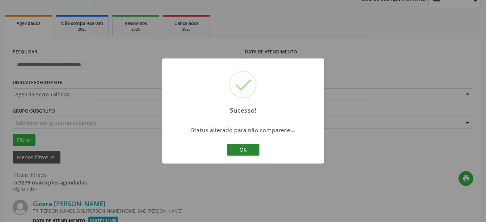
click at [243, 153] on button "OK" at bounding box center [243, 150] width 33 height 12
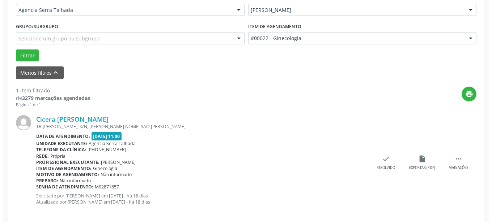
scroll to position [186, 0]
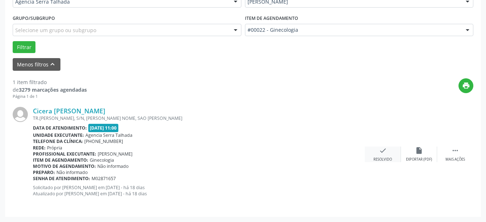
click at [385, 158] on div "Resolvido" at bounding box center [382, 159] width 18 height 5
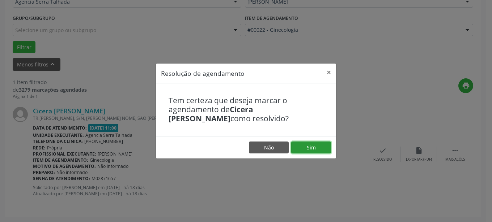
click at [311, 144] on button "Sim" at bounding box center [311, 148] width 40 height 12
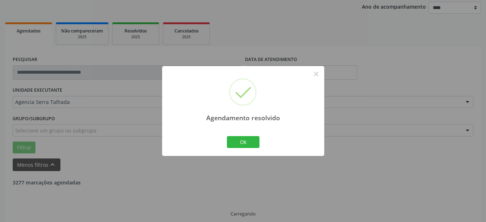
scroll to position [70, 0]
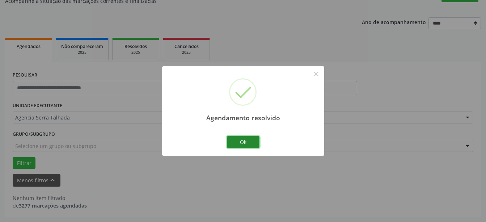
click at [257, 146] on button "Ok" at bounding box center [243, 142] width 33 height 12
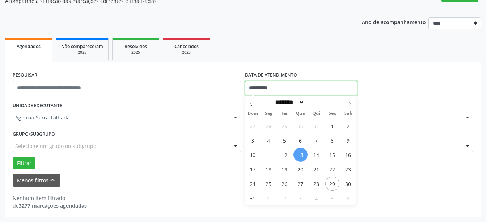
click at [258, 88] on input "**********" at bounding box center [301, 88] width 112 height 14
click at [333, 144] on span "8" at bounding box center [332, 140] width 14 height 14
type input "**********"
click at [333, 144] on span "8" at bounding box center [332, 140] width 14 height 14
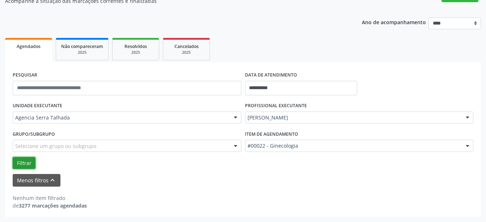
click at [20, 162] on button "Filtrar" at bounding box center [24, 163] width 23 height 12
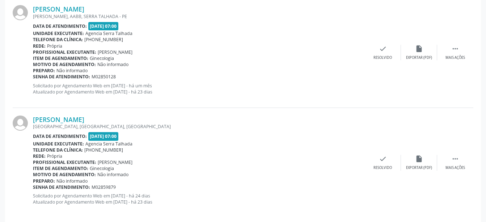
scroll to position [297, 0]
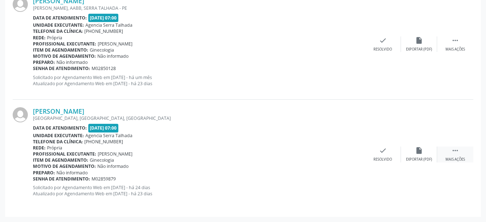
click at [449, 154] on div " Mais ações" at bounding box center [455, 155] width 36 height 16
click at [420, 158] on div "Não compareceu" at bounding box center [418, 159] width 31 height 5
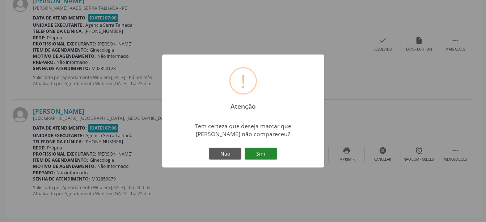
click at [268, 152] on button "Sim" at bounding box center [260, 154] width 33 height 12
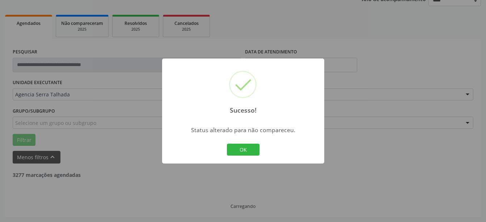
scroll to position [93, 0]
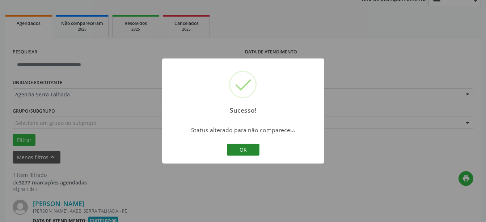
click at [246, 151] on button "OK" at bounding box center [243, 150] width 33 height 12
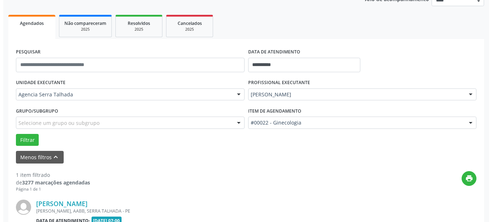
scroll to position [167, 0]
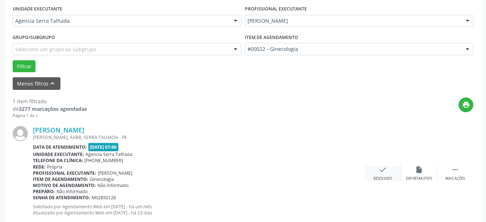
click at [383, 176] on div "check Resolvido" at bounding box center [383, 174] width 36 height 16
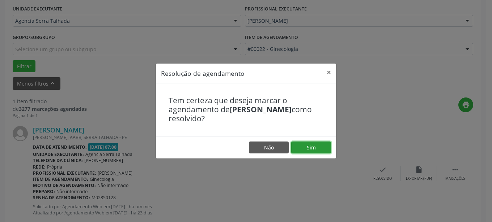
click at [299, 146] on button "Sim" at bounding box center [311, 148] width 40 height 12
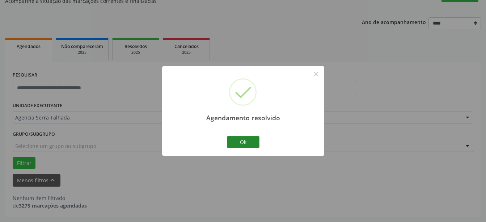
scroll to position [70, 0]
click at [238, 143] on button "Ok" at bounding box center [243, 142] width 33 height 12
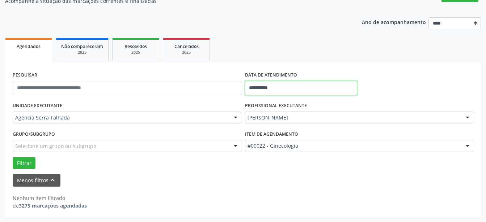
click at [312, 88] on input "**********" at bounding box center [301, 88] width 112 height 14
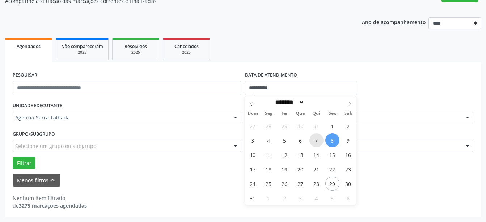
click at [317, 142] on span "7" at bounding box center [316, 140] width 14 height 14
type input "**********"
click at [317, 142] on span "7" at bounding box center [316, 140] width 14 height 14
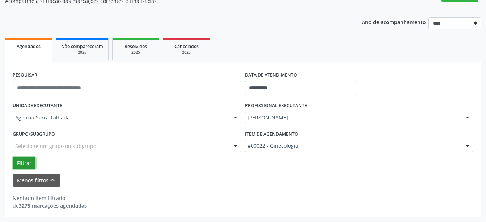
click at [30, 166] on button "Filtrar" at bounding box center [24, 163] width 23 height 12
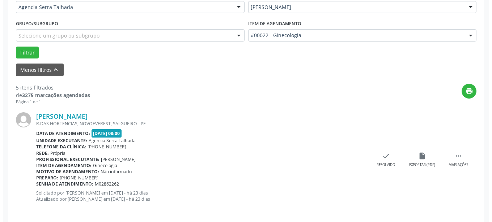
scroll to position [255, 0]
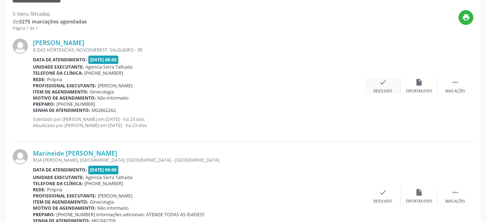
click at [381, 86] on icon "check" at bounding box center [383, 82] width 8 height 8
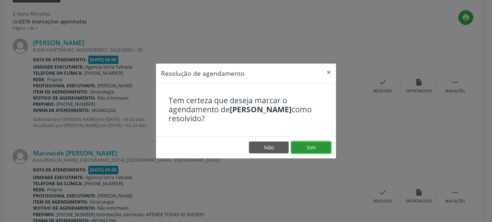
click at [326, 147] on button "Sim" at bounding box center [311, 148] width 40 height 12
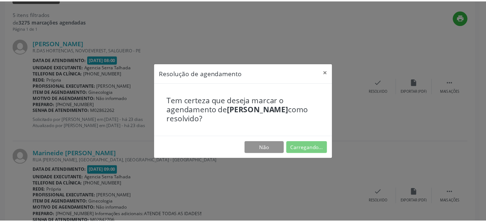
scroll to position [86, 0]
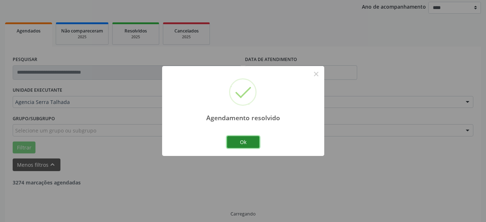
click at [239, 141] on button "Ok" at bounding box center [243, 142] width 33 height 12
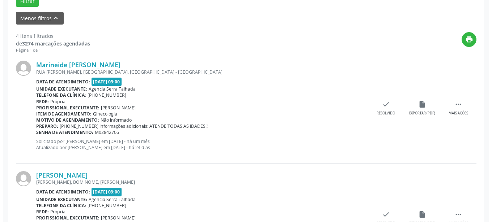
scroll to position [233, 0]
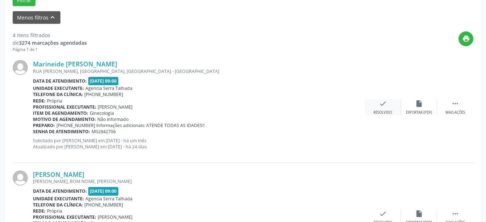
click at [387, 106] on div "check Resolvido" at bounding box center [383, 108] width 36 height 16
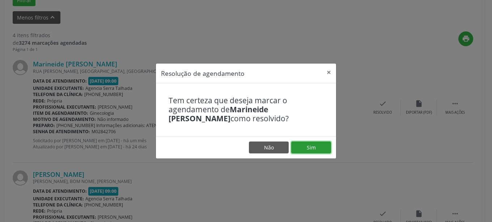
click at [320, 146] on button "Sim" at bounding box center [311, 148] width 40 height 12
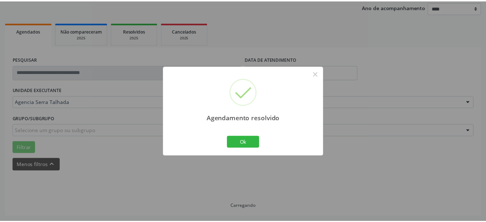
scroll to position [86, 0]
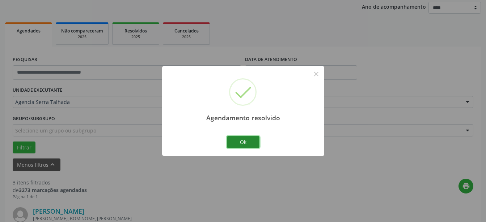
click at [251, 143] on button "Ok" at bounding box center [243, 142] width 33 height 12
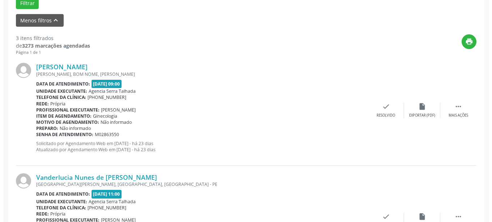
scroll to position [233, 0]
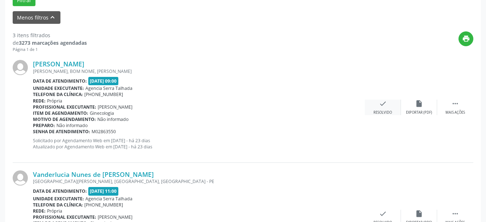
click at [386, 112] on div "Resolvido" at bounding box center [382, 112] width 18 height 5
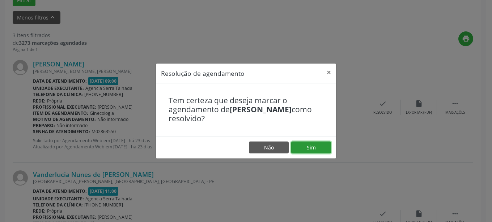
click at [325, 147] on button "Sim" at bounding box center [311, 148] width 40 height 12
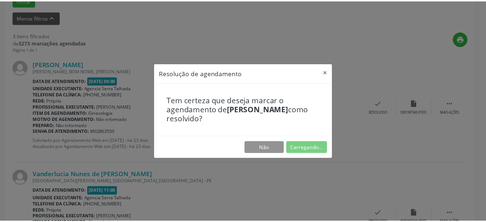
scroll to position [86, 0]
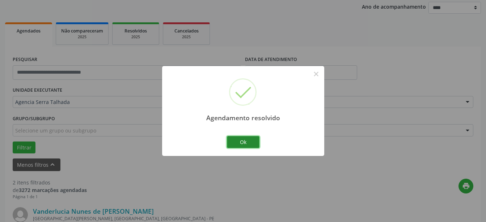
click at [251, 145] on button "Ok" at bounding box center [243, 142] width 33 height 12
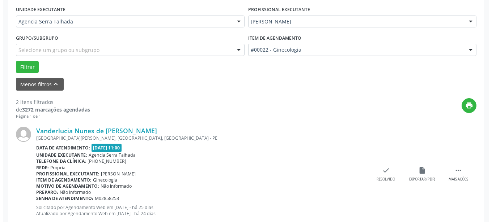
scroll to position [196, 0]
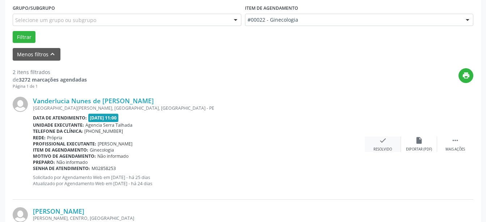
click at [375, 141] on div "check Resolvido" at bounding box center [383, 145] width 36 height 16
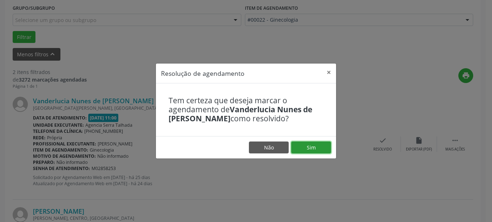
click at [319, 148] on button "Sim" at bounding box center [311, 148] width 40 height 12
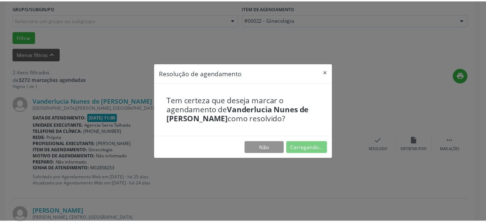
scroll to position [86, 0]
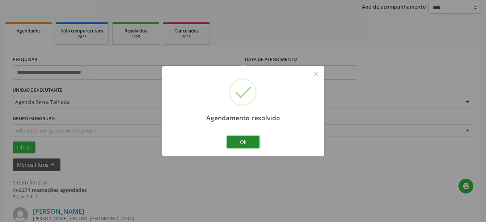
click at [243, 142] on button "Ok" at bounding box center [243, 142] width 33 height 12
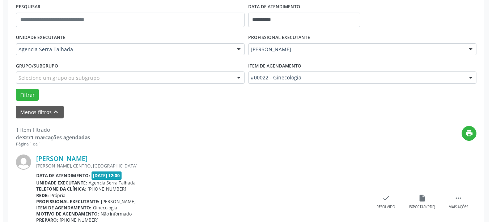
scroll to position [186, 0]
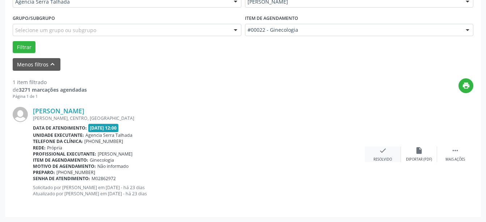
click at [386, 155] on icon "check" at bounding box center [383, 151] width 8 height 8
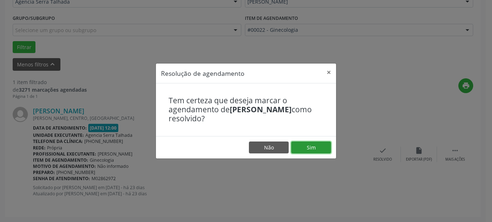
click at [318, 148] on button "Sim" at bounding box center [311, 148] width 40 height 12
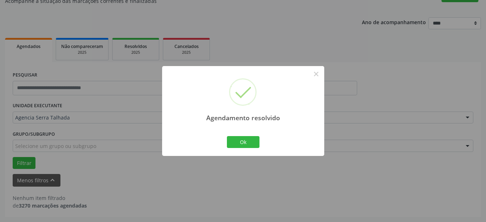
scroll to position [70, 0]
click at [252, 141] on button "Ok" at bounding box center [243, 142] width 33 height 12
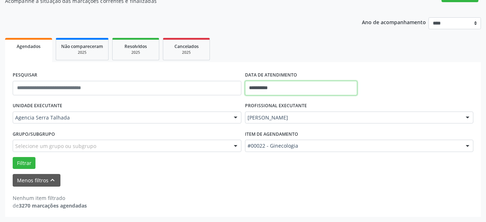
click at [282, 89] on input "**********" at bounding box center [301, 88] width 112 height 14
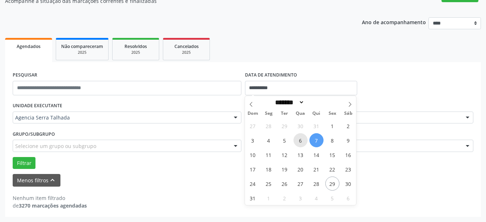
click at [301, 141] on span "6" at bounding box center [300, 140] width 14 height 14
type input "**********"
click at [301, 141] on span "6" at bounding box center [300, 140] width 14 height 14
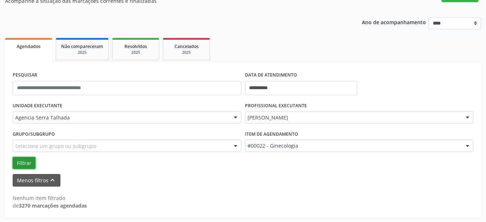
click at [30, 162] on button "Filtrar" at bounding box center [24, 163] width 23 height 12
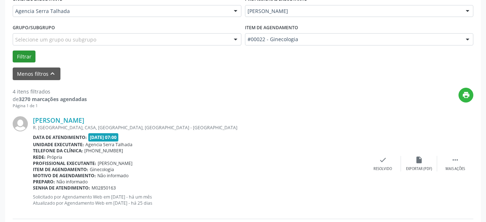
scroll to position [181, 0]
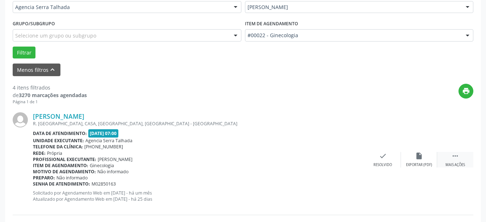
click at [453, 166] on div "Mais ações" at bounding box center [455, 165] width 20 height 5
click at [422, 166] on div "Não compareceu" at bounding box center [418, 165] width 31 height 5
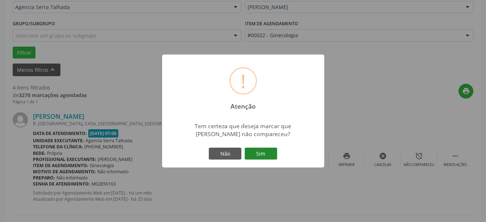
click at [259, 150] on button "Sim" at bounding box center [260, 154] width 33 height 12
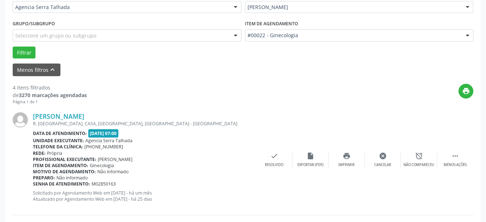
scroll to position [93, 0]
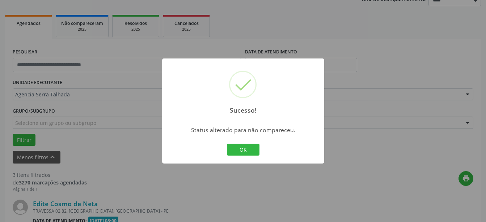
click at [259, 150] on button "OK" at bounding box center [243, 150] width 33 height 12
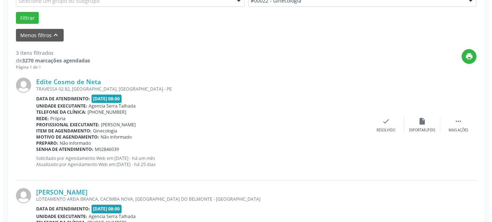
scroll to position [241, 0]
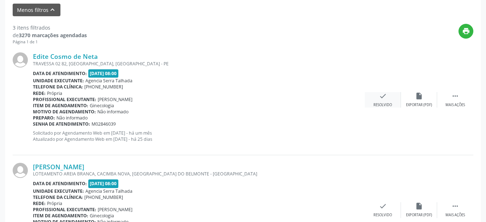
click at [375, 106] on div "Resolvido" at bounding box center [382, 105] width 18 height 5
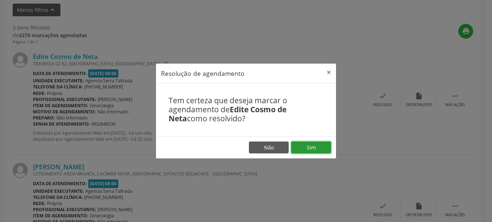
click at [313, 145] on button "Sim" at bounding box center [311, 148] width 40 height 12
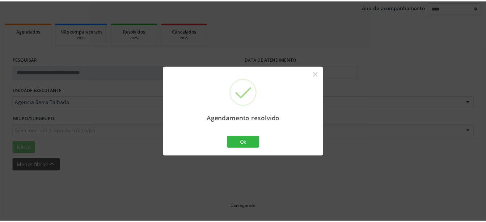
scroll to position [86, 0]
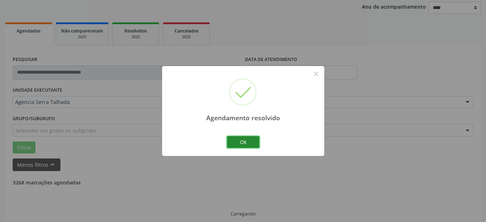
click at [255, 144] on button "Ok" at bounding box center [243, 142] width 33 height 12
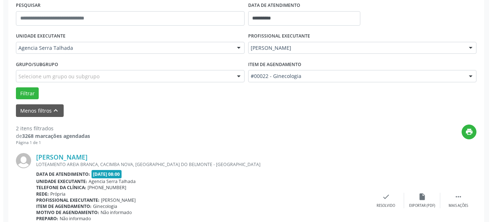
scroll to position [196, 0]
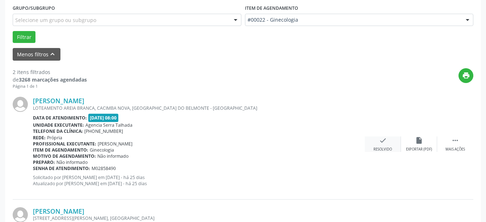
click at [386, 145] on icon "check" at bounding box center [383, 141] width 8 height 8
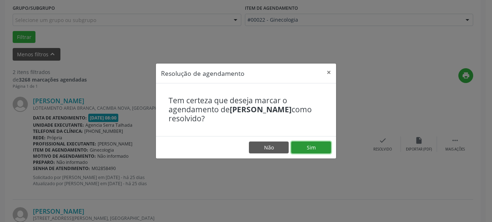
click at [309, 145] on button "Sim" at bounding box center [311, 148] width 40 height 12
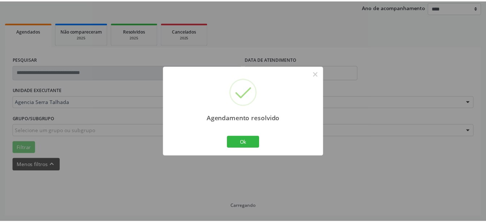
scroll to position [86, 0]
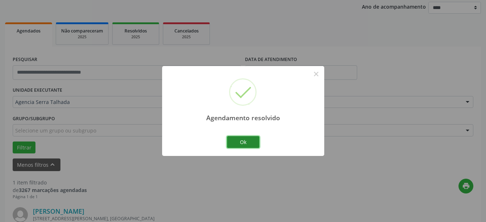
click at [245, 140] on button "Ok" at bounding box center [243, 142] width 33 height 12
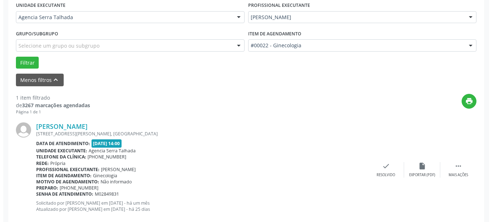
scroll to position [186, 0]
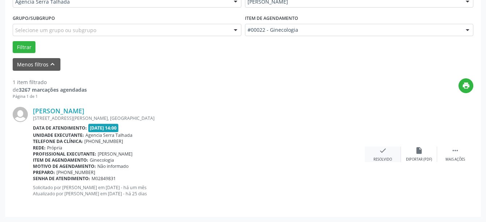
click at [378, 157] on div "check Resolvido" at bounding box center [383, 155] width 36 height 16
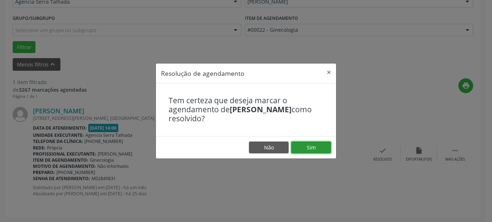
click at [323, 149] on button "Sim" at bounding box center [311, 148] width 40 height 12
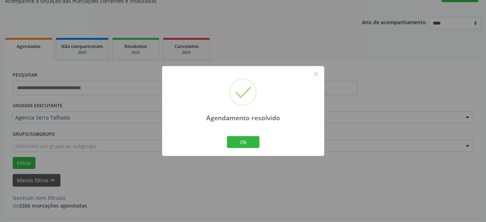
scroll to position [70, 0]
click at [253, 144] on button "Ok" at bounding box center [243, 142] width 33 height 12
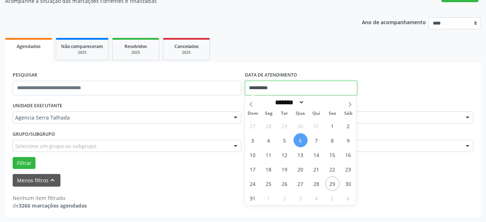
click at [278, 87] on input "**********" at bounding box center [301, 88] width 112 height 14
click at [330, 129] on span "1" at bounding box center [332, 126] width 14 height 14
type input "**********"
click at [330, 129] on span "1" at bounding box center [332, 126] width 14 height 14
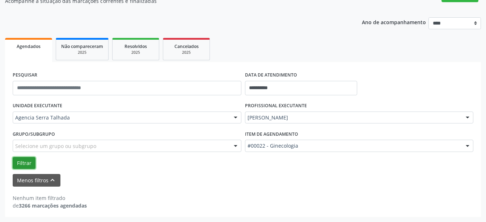
click at [20, 165] on button "Filtrar" at bounding box center [24, 163] width 23 height 12
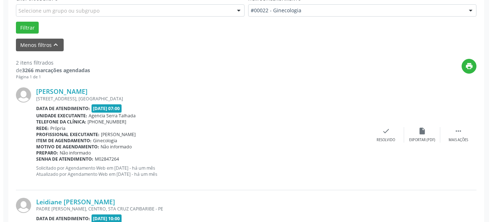
scroll to position [218, 0]
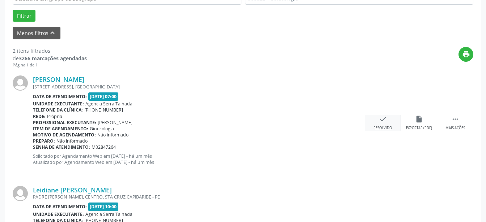
click at [386, 127] on div "Resolvido" at bounding box center [382, 128] width 18 height 5
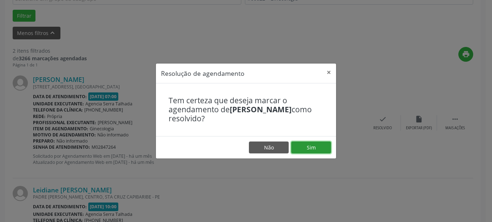
click at [310, 147] on button "Sim" at bounding box center [311, 148] width 40 height 12
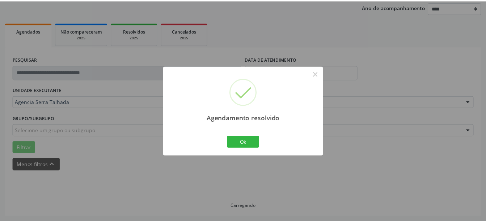
scroll to position [86, 0]
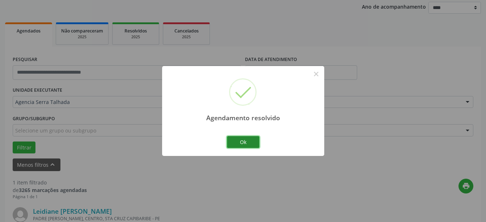
click at [252, 145] on button "Ok" at bounding box center [243, 142] width 33 height 12
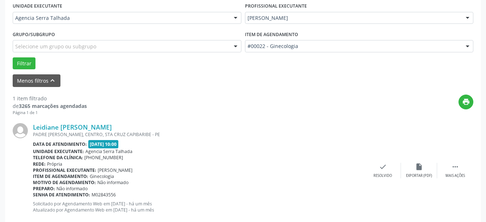
scroll to position [186, 0]
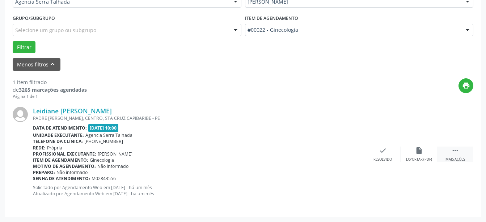
click at [455, 161] on div "Mais ações" at bounding box center [455, 159] width 20 height 5
click at [420, 161] on div "Não compareceu" at bounding box center [418, 159] width 31 height 5
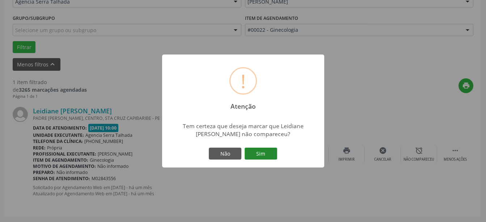
click at [269, 156] on button "Sim" at bounding box center [260, 154] width 33 height 12
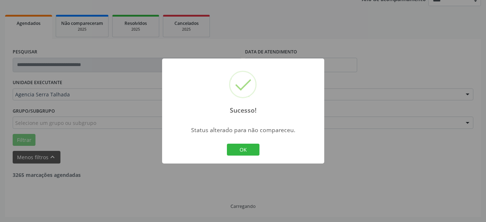
scroll to position [70, 0]
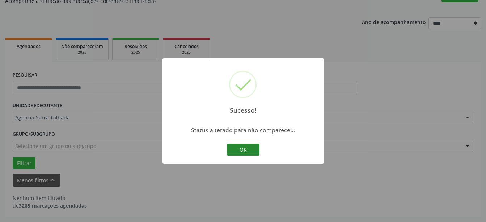
click at [249, 152] on button "OK" at bounding box center [243, 150] width 33 height 12
